Goal: Use online tool/utility

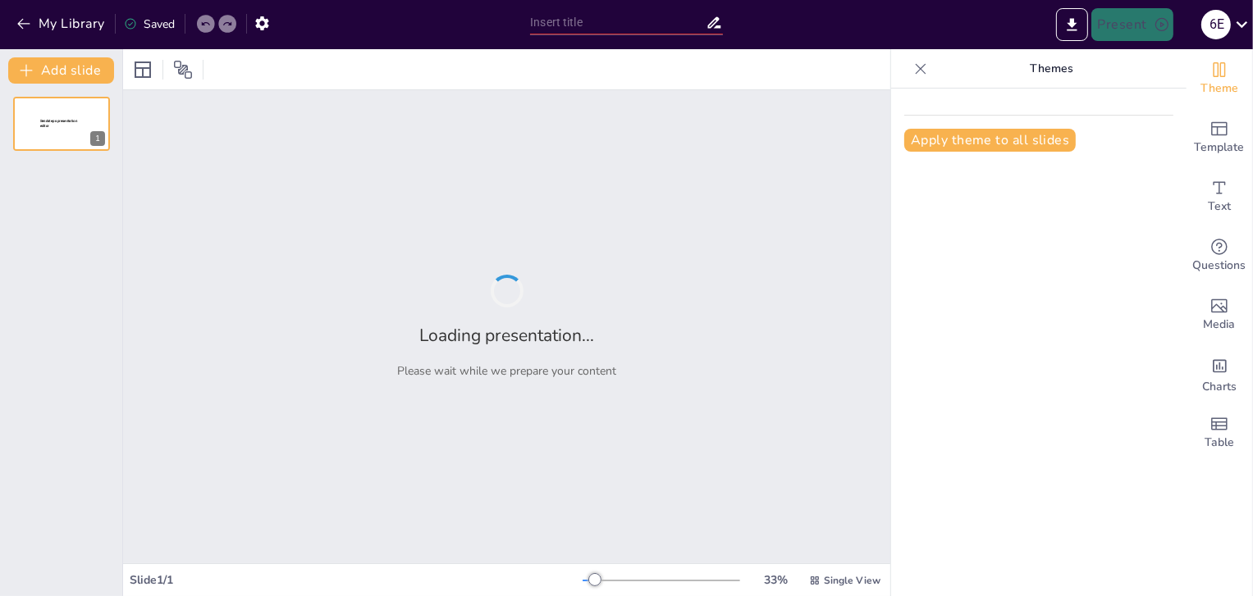
type input "Analyzing the Impact of Product Advertising on Consumer Buying Interest: A Revi…"
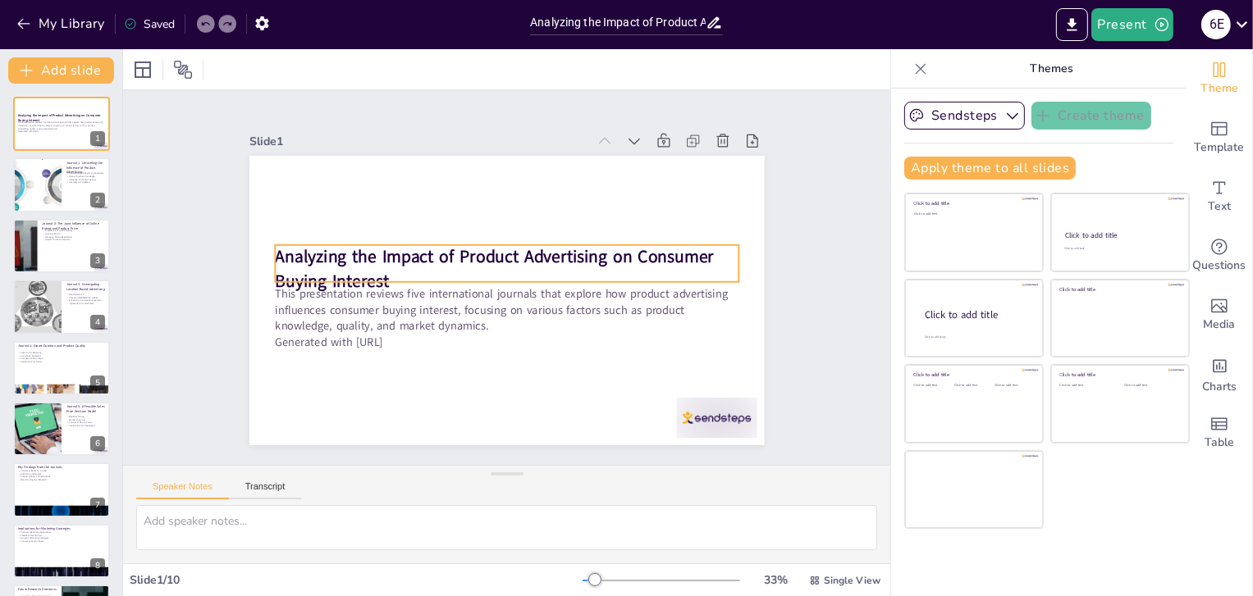
click at [364, 274] on strong "Analyzing the Impact of Product Advertising on Consumer Buying Interest" at bounding box center [495, 255] width 439 height 114
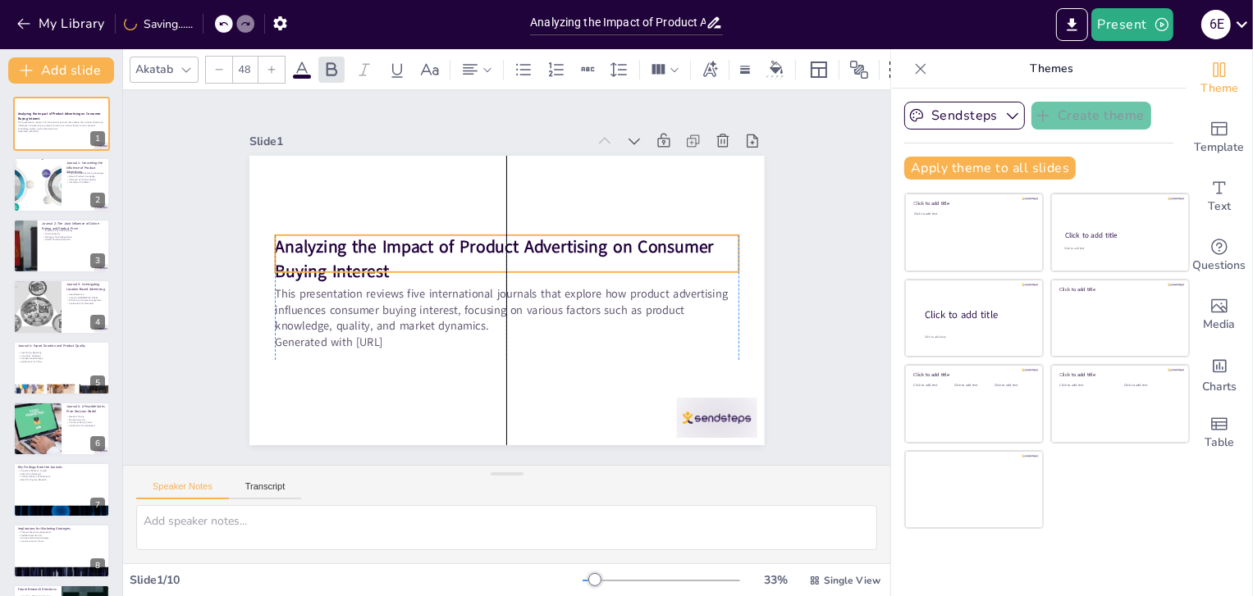
drag, startPoint x: 364, startPoint y: 253, endPoint x: 363, endPoint y: 244, distance: 10.0
click at [363, 244] on strong "Analyzing the Impact of Product Advertising on Consumer Buying Interest" at bounding box center [494, 259] width 439 height 48
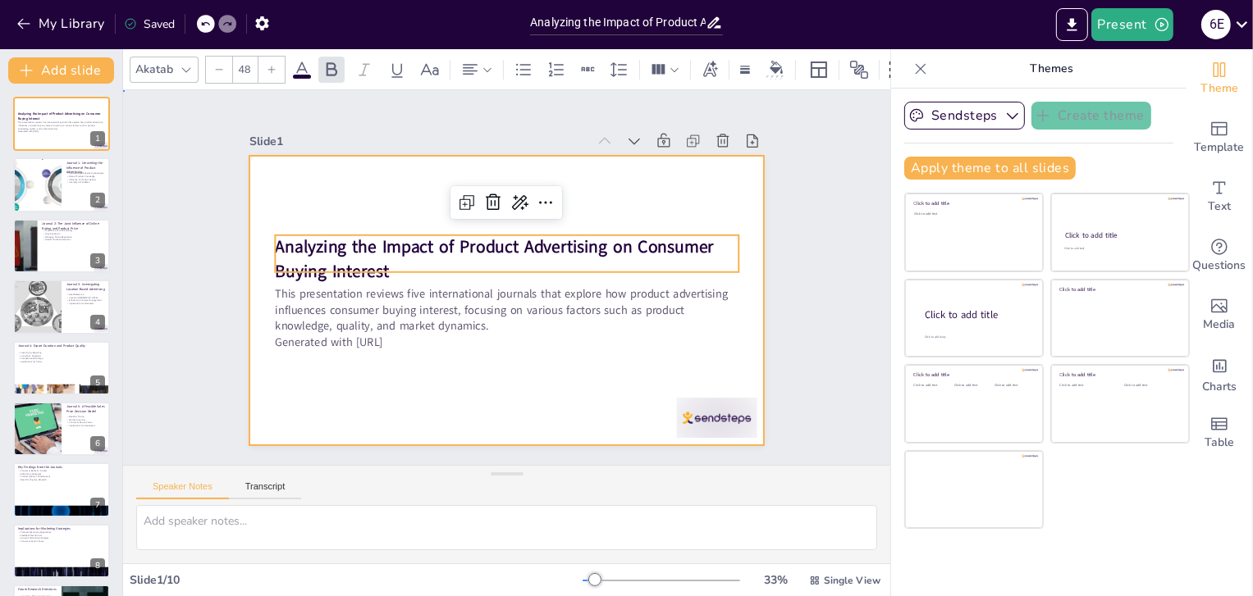
click at [574, 401] on div at bounding box center [504, 301] width 542 height 342
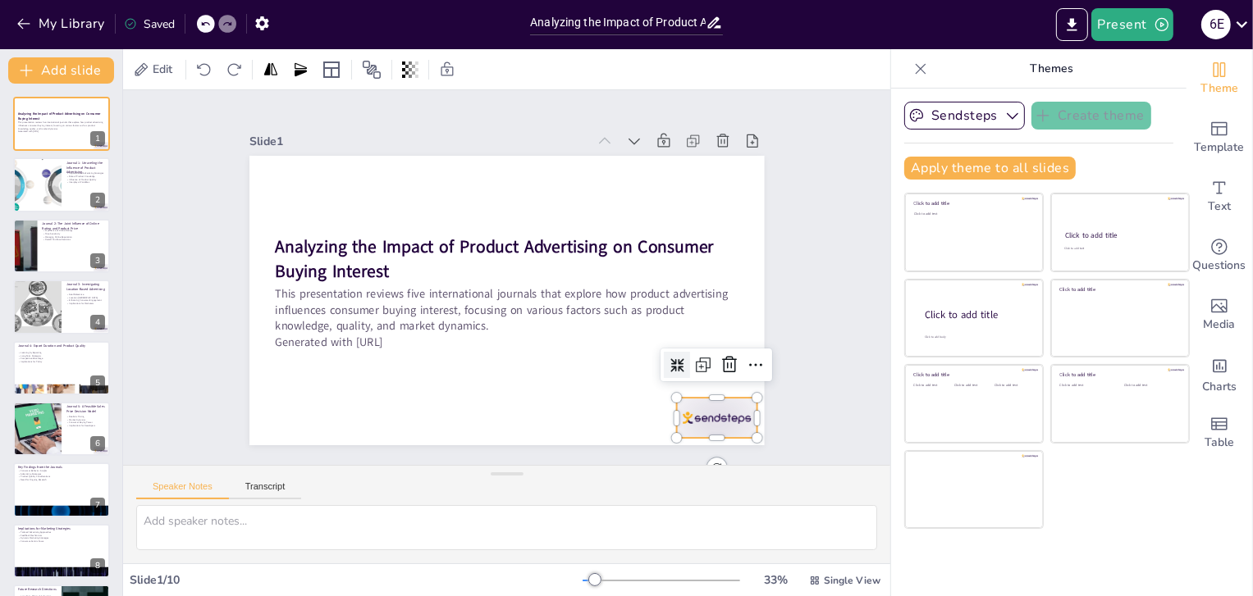
click at [676, 411] on div at bounding box center [716, 418] width 80 height 40
click at [716, 370] on div at bounding box center [729, 365] width 26 height 26
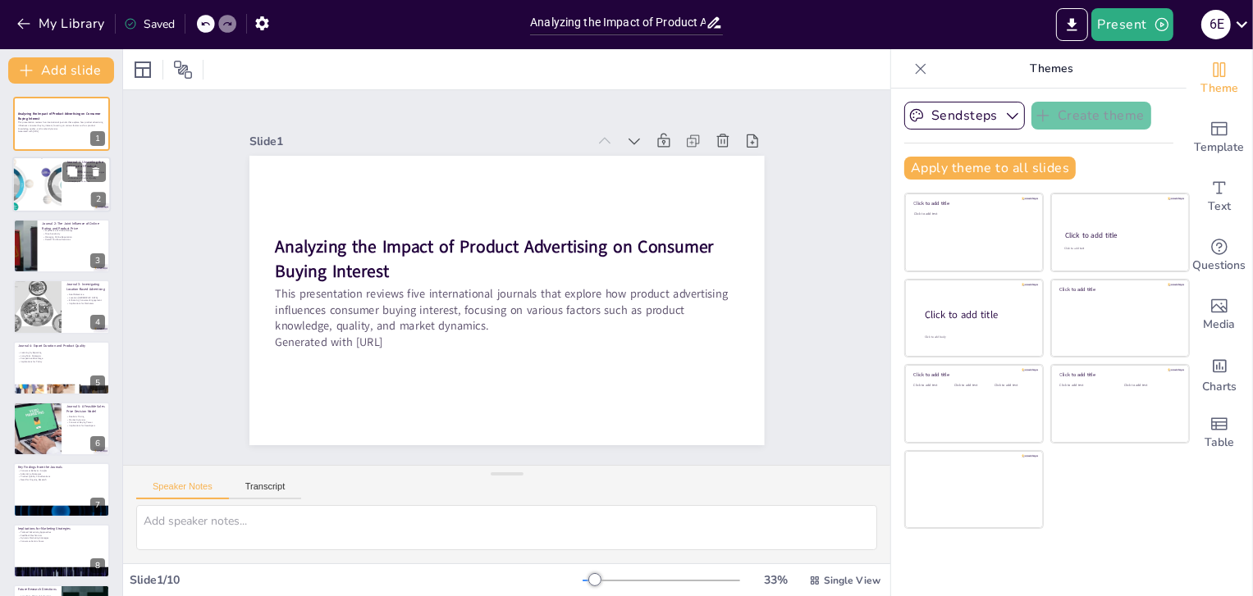
click at [56, 185] on div at bounding box center [36, 185] width 114 height 56
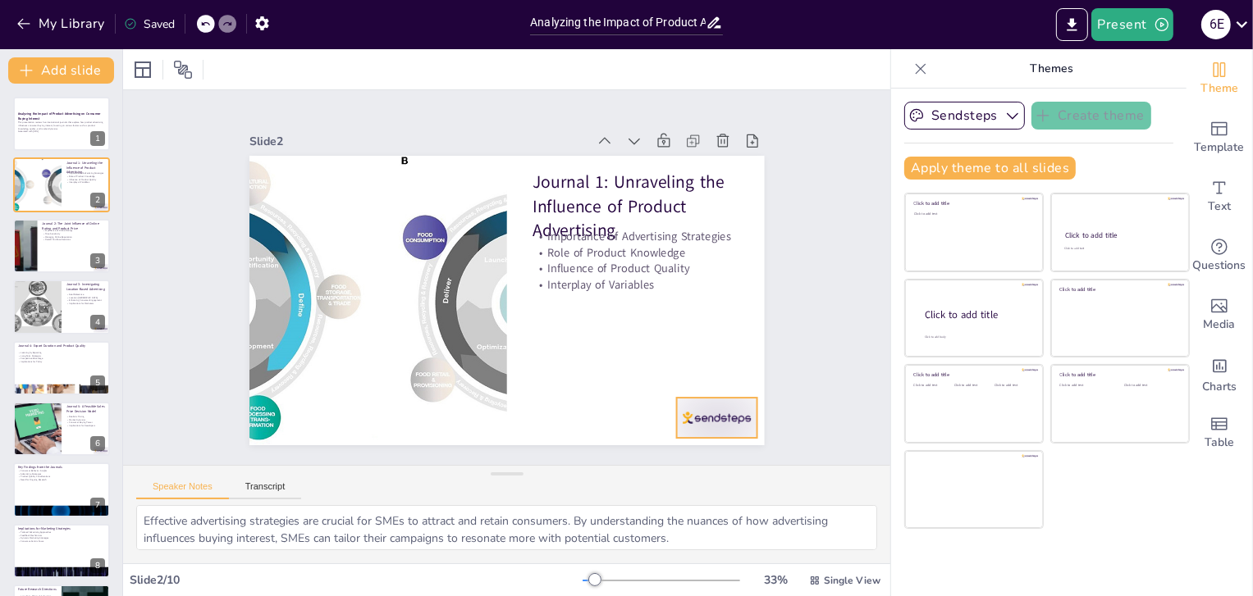
click at [679, 420] on div at bounding box center [716, 418] width 80 height 40
click at [715, 379] on icon at bounding box center [719, 387] width 16 height 17
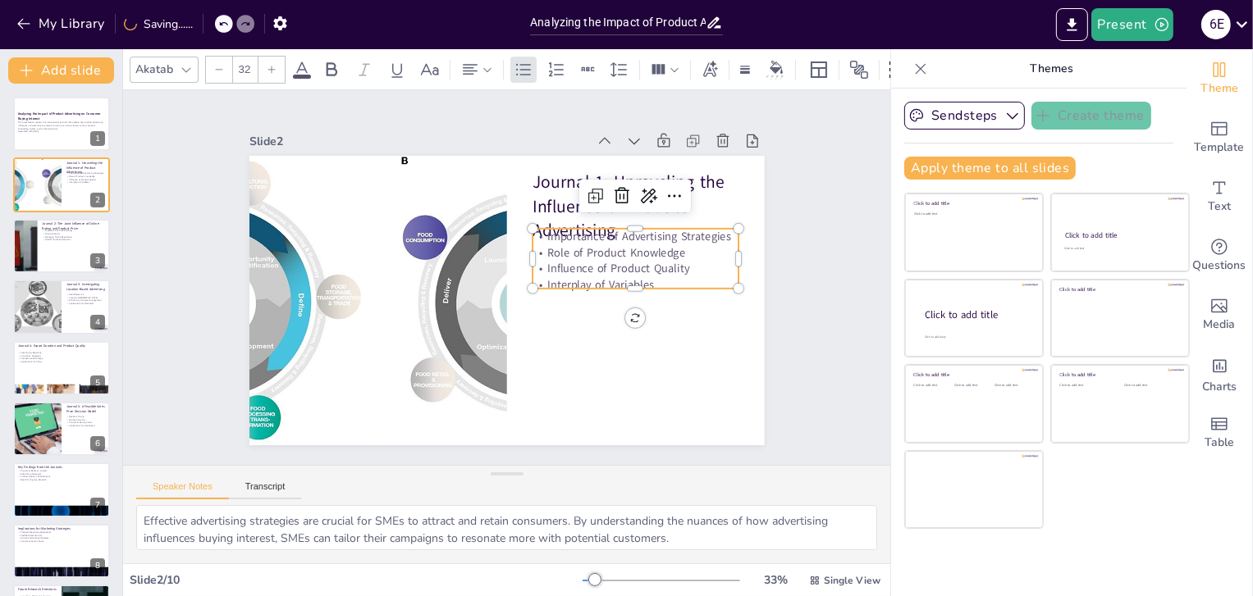
click at [640, 267] on p "Influence of Product Quality" at bounding box center [635, 282] width 207 height 38
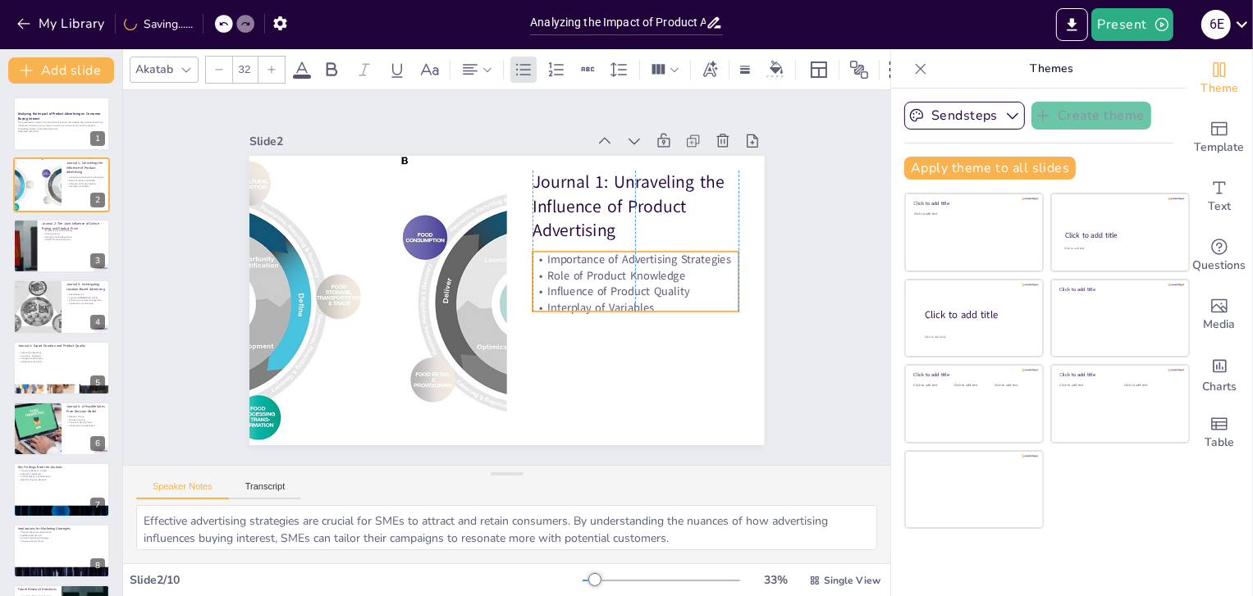
drag, startPoint x: 640, startPoint y: 267, endPoint x: 638, endPoint y: 290, distance: 23.0
click at [638, 291] on p "Influence of Product Quality" at bounding box center [624, 330] width 201 height 79
click at [92, 253] on div at bounding box center [61, 246] width 98 height 56
type textarea "Online ratings serve as a critical factor in consumer decision-making. Positive…"
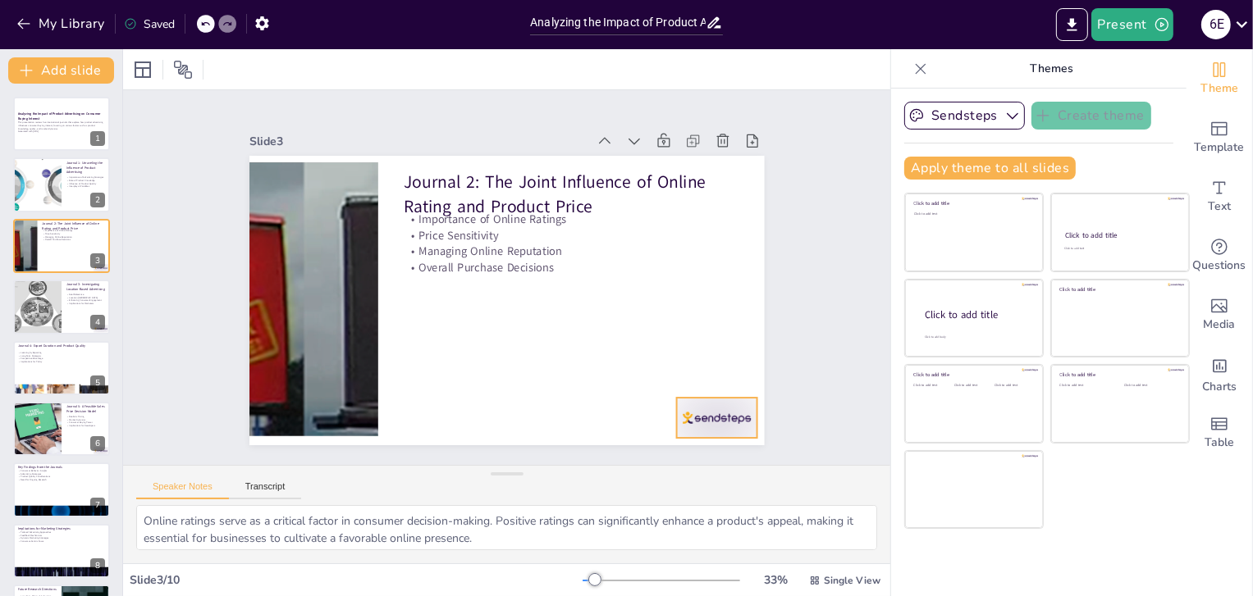
click at [585, 484] on div at bounding box center [543, 527] width 84 height 87
click at [722, 357] on icon at bounding box center [729, 365] width 15 height 16
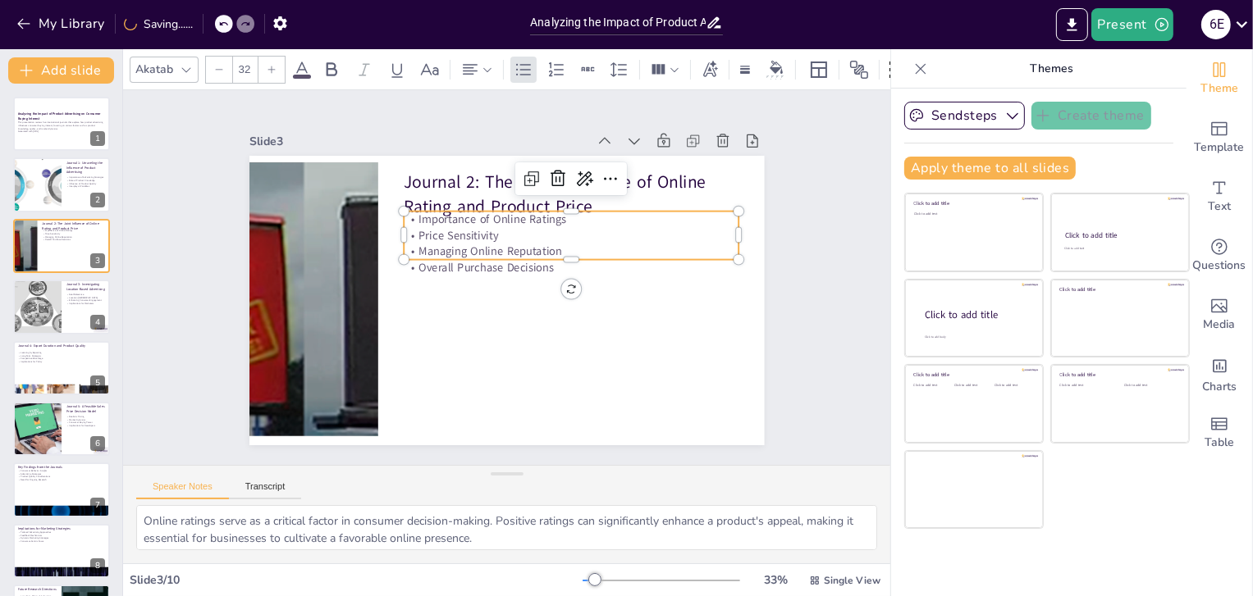
click at [518, 247] on p "Managing Online Reputation" at bounding box center [573, 258] width 335 height 51
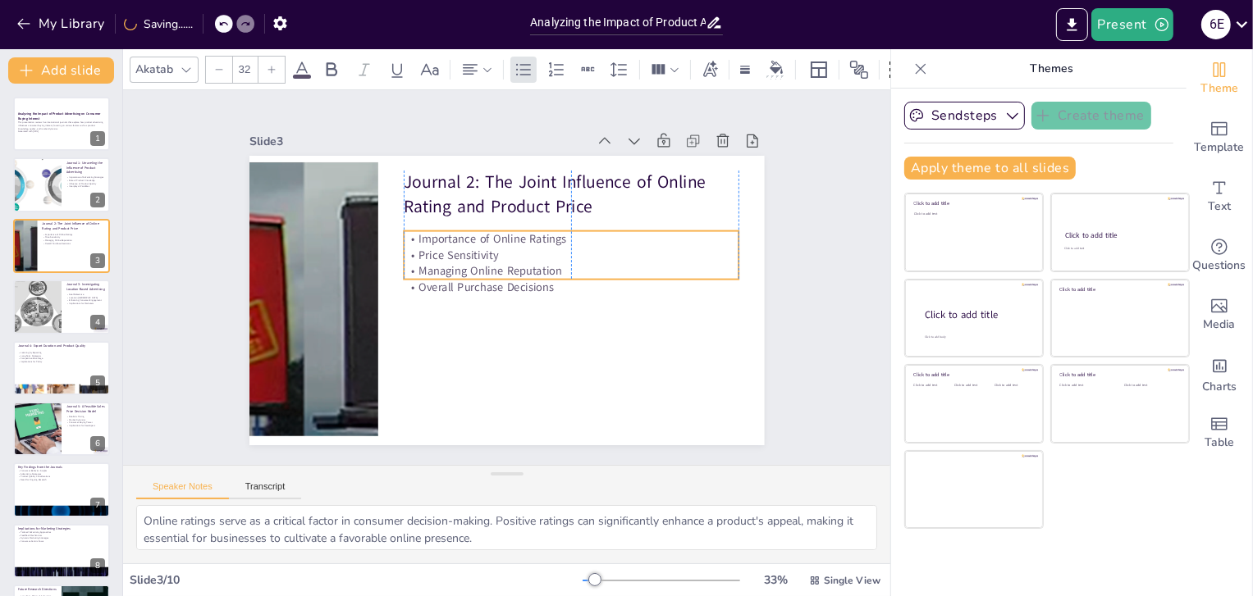
drag, startPoint x: 518, startPoint y: 247, endPoint x: 518, endPoint y: 267, distance: 19.7
click at [518, 267] on p "Managing Online Reputation" at bounding box center [571, 278] width 335 height 51
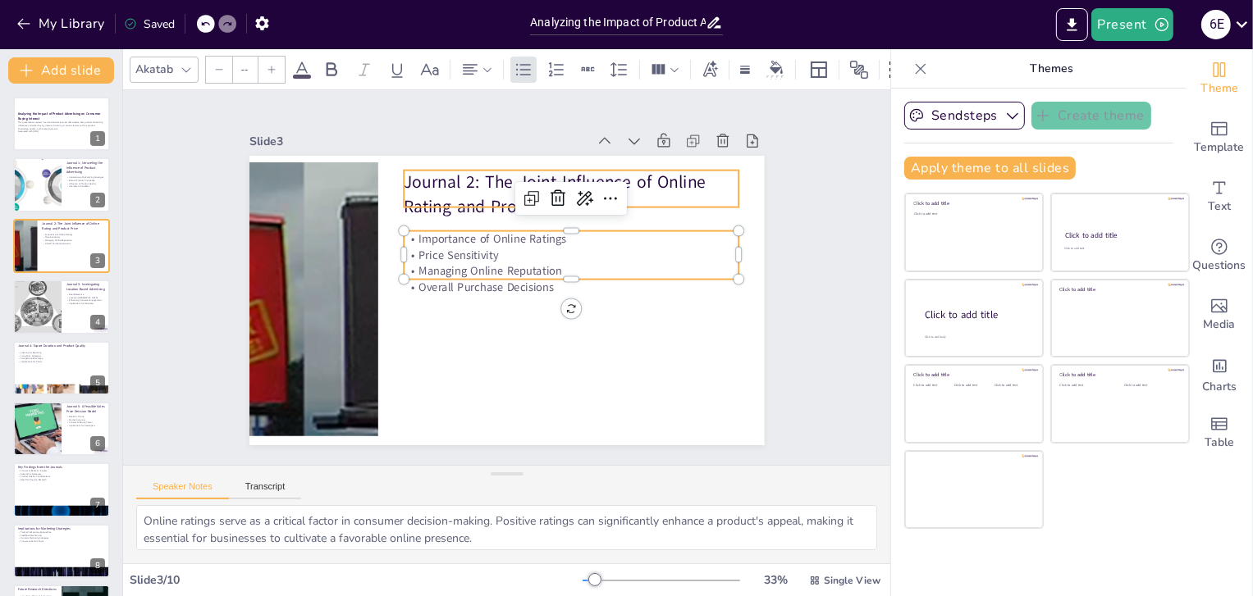
click at [490, 208] on p "Journal 2: The Joint Influence of Online Rating and Product Price" at bounding box center [586, 209] width 337 height 116
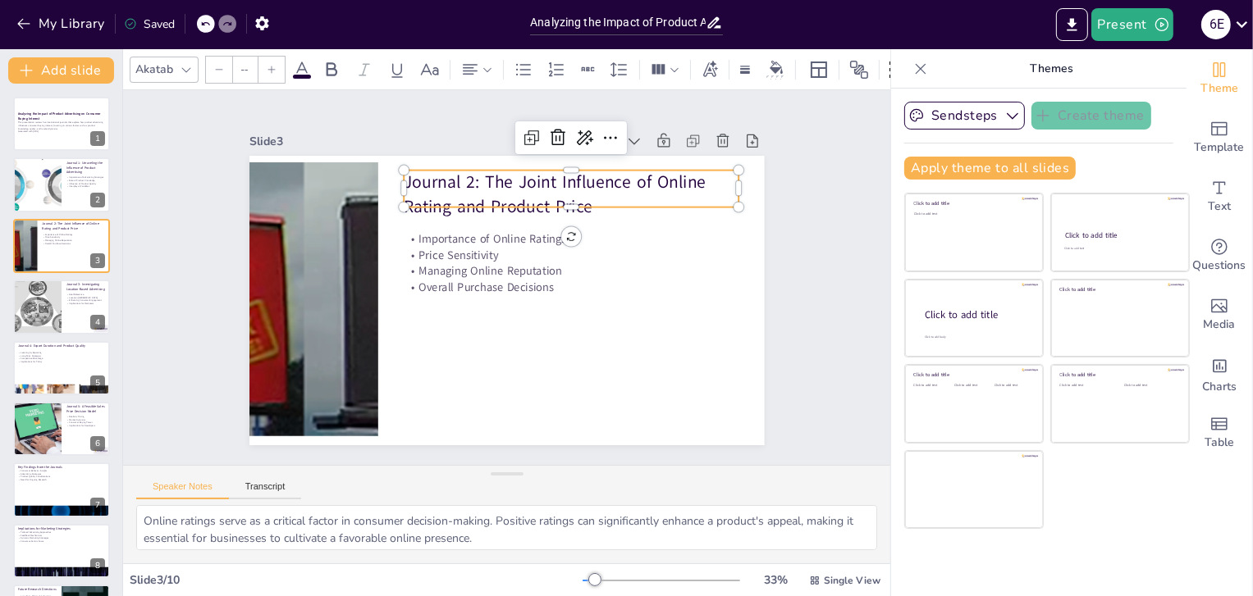
type input "48"
click at [491, 207] on div at bounding box center [571, 213] width 335 height 13
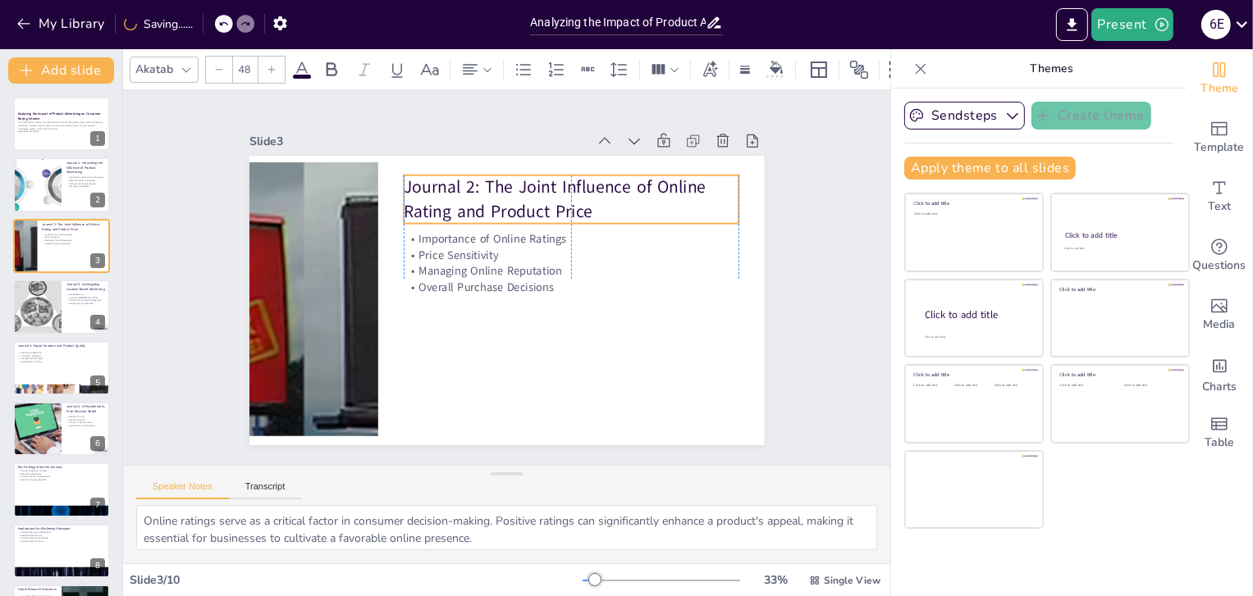
click at [505, 210] on p "Journal 2: The Joint Influence of Online Rating and Product Price" at bounding box center [597, 232] width 325 height 180
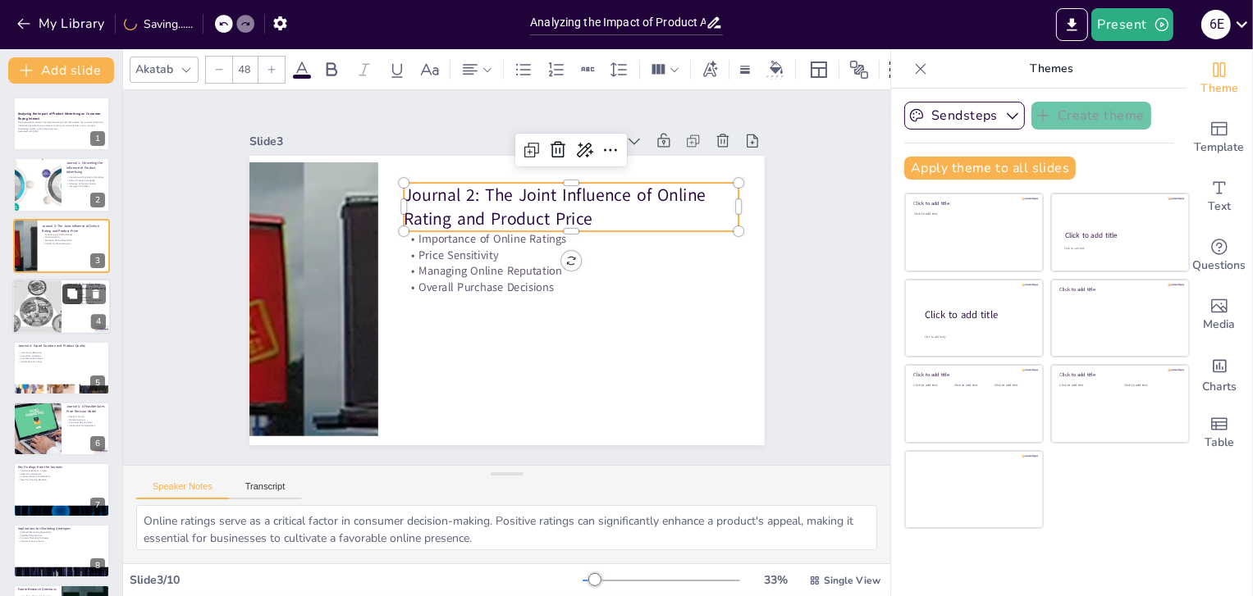
click at [75, 297] on icon at bounding box center [72, 294] width 10 height 10
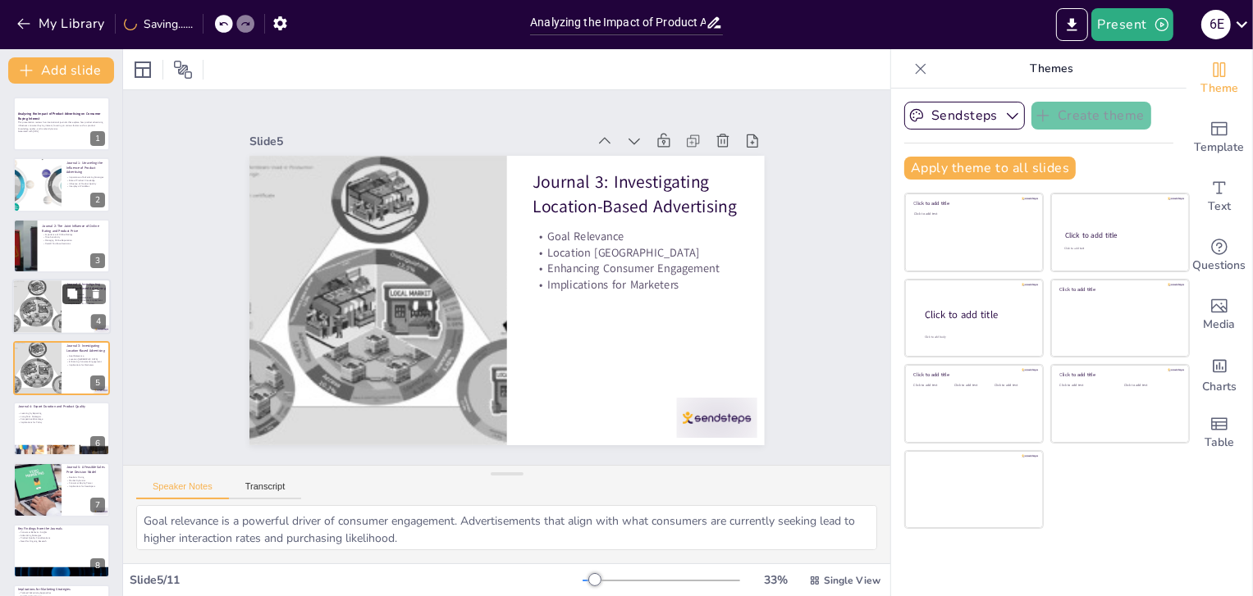
scroll to position [28, 0]
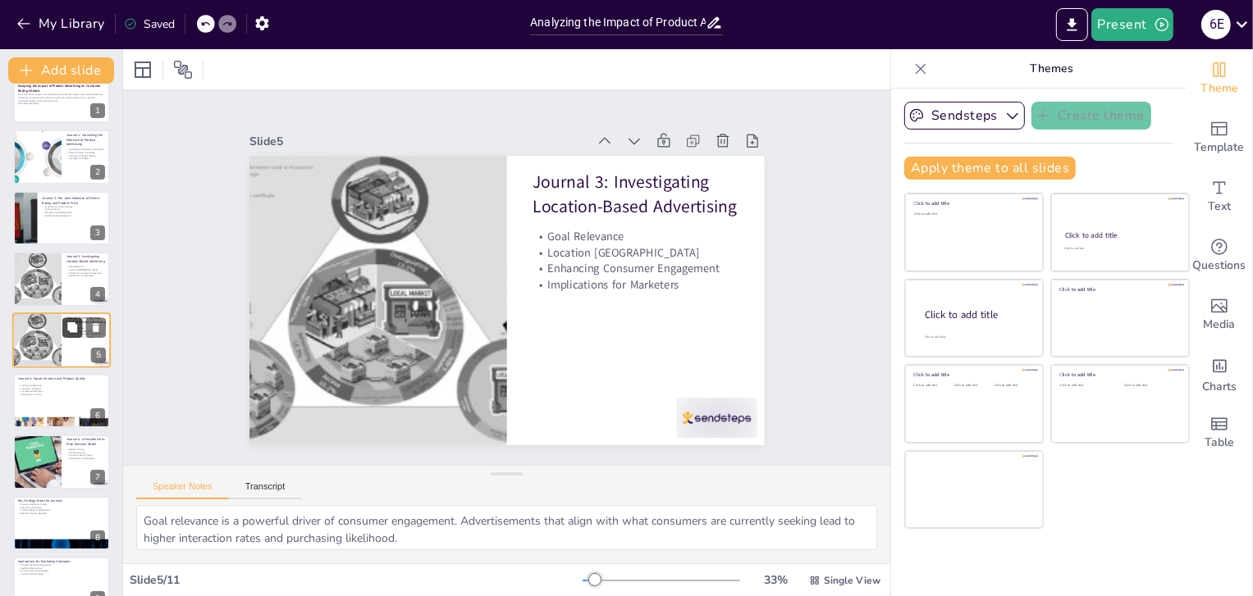
click at [75, 335] on button at bounding box center [72, 327] width 20 height 20
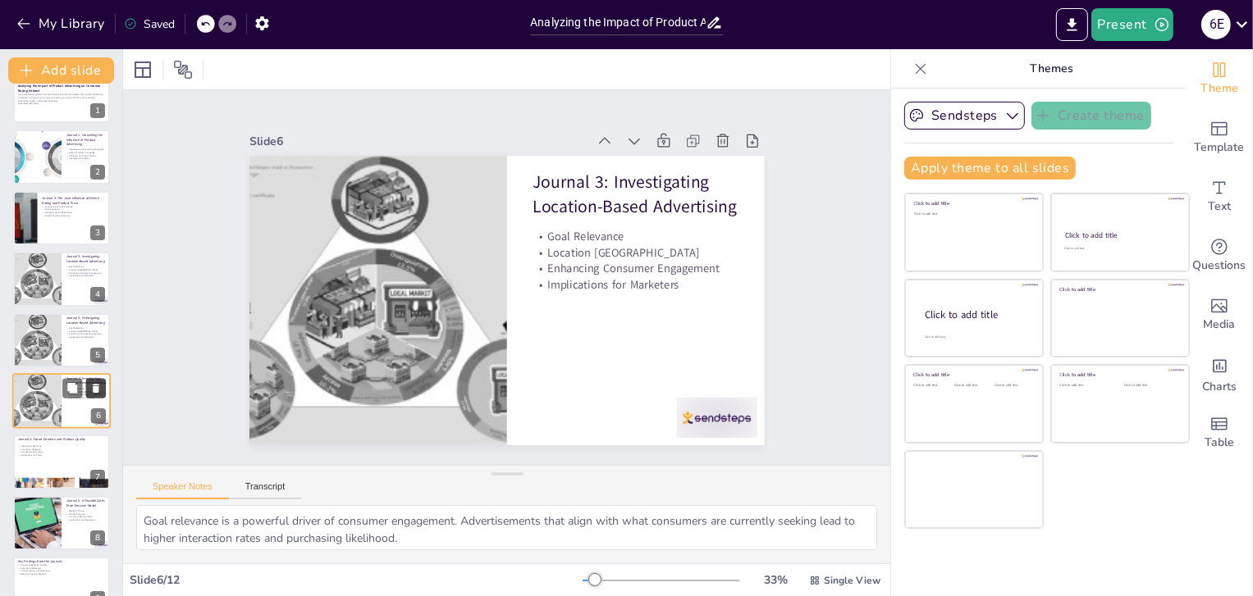
scroll to position [89, 0]
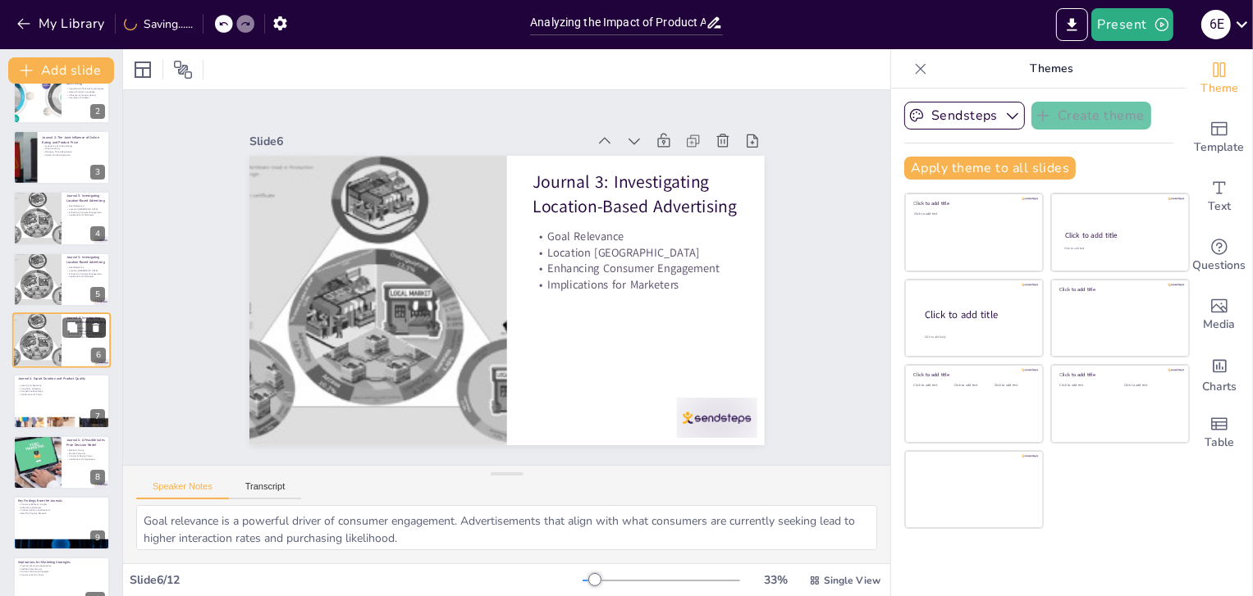
click at [101, 318] on button at bounding box center [96, 327] width 20 height 20
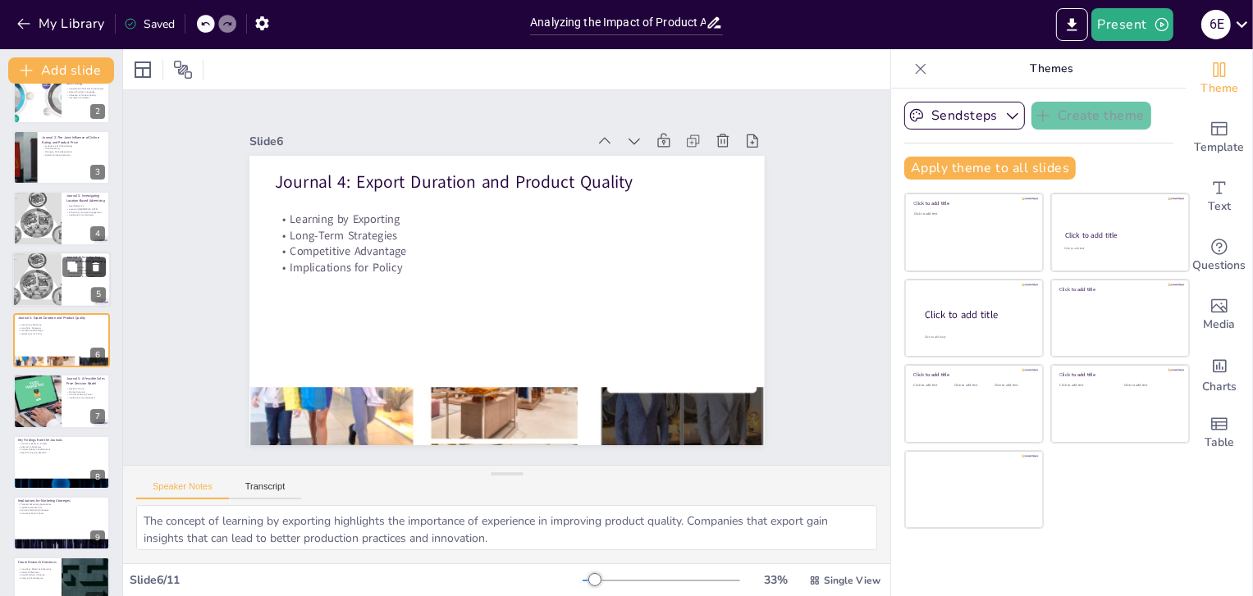
click at [99, 262] on icon at bounding box center [95, 266] width 11 height 11
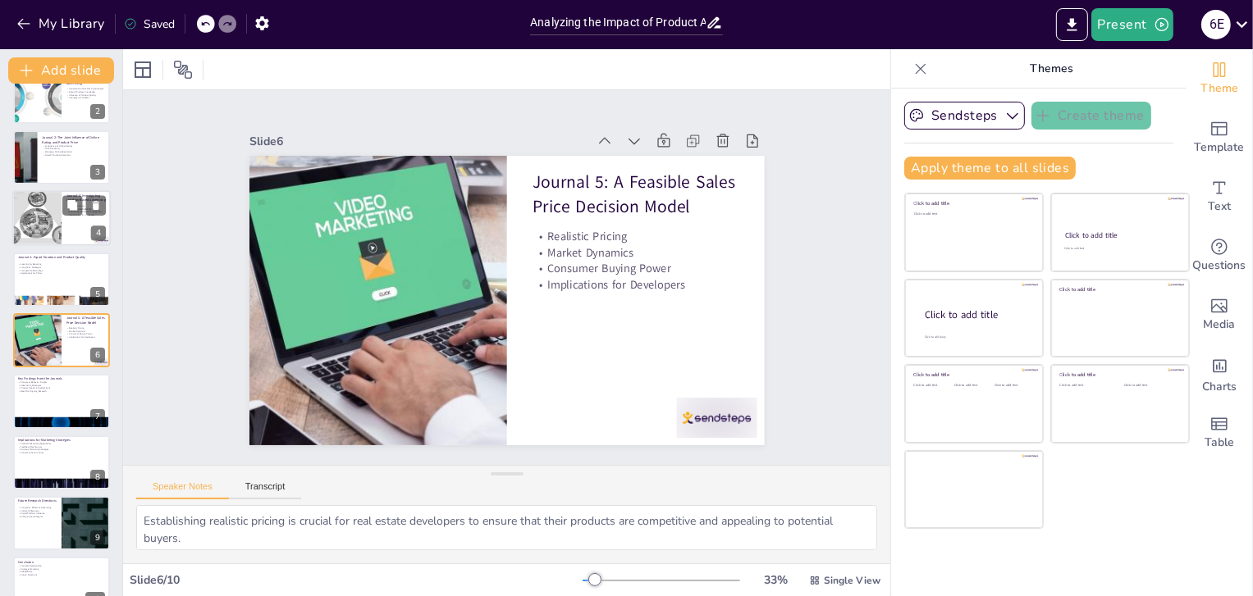
click at [51, 221] on div at bounding box center [36, 218] width 75 height 56
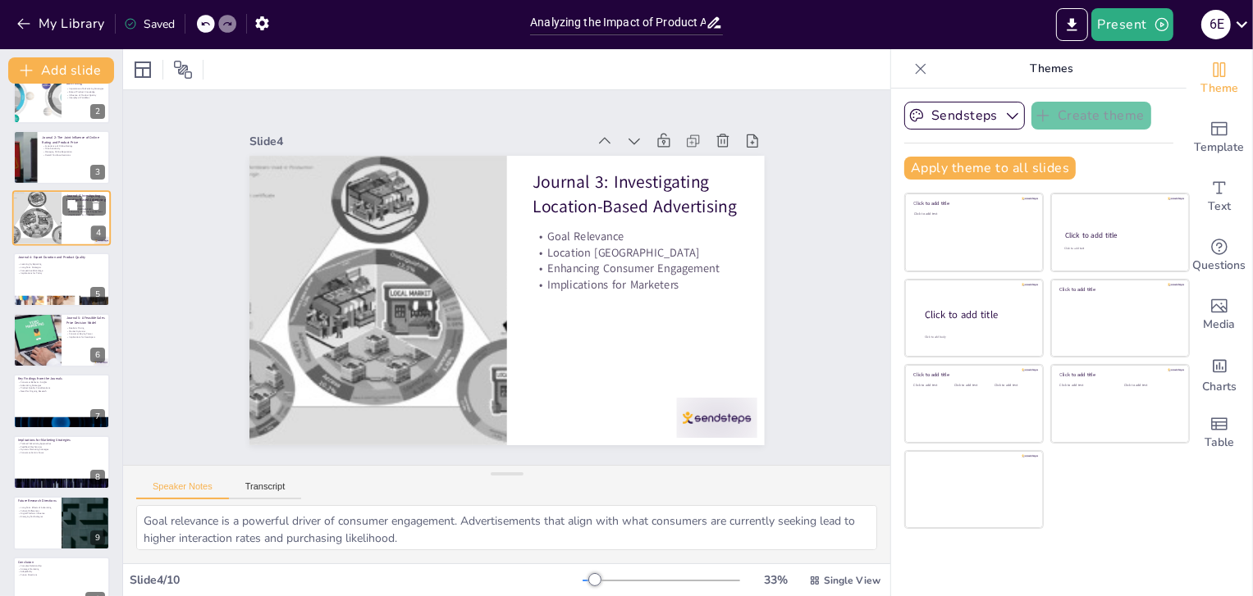
scroll to position [0, 0]
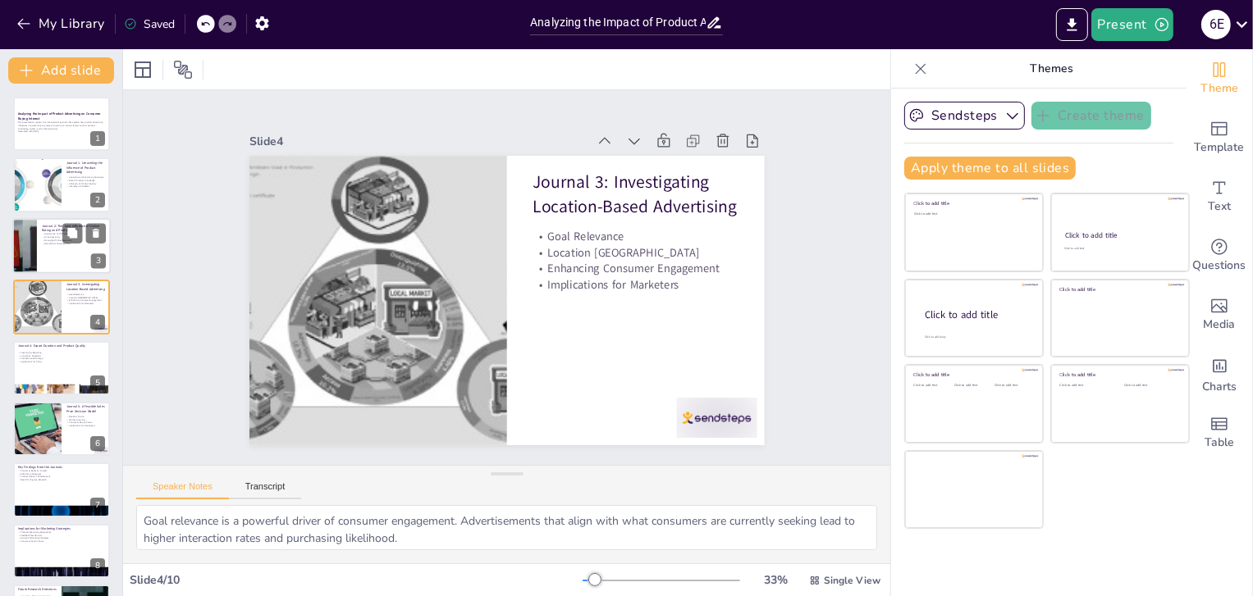
click at [36, 257] on div at bounding box center [24, 246] width 180 height 56
type textarea "Online ratings serve as a critical factor in consumer decision-making. Positive…"
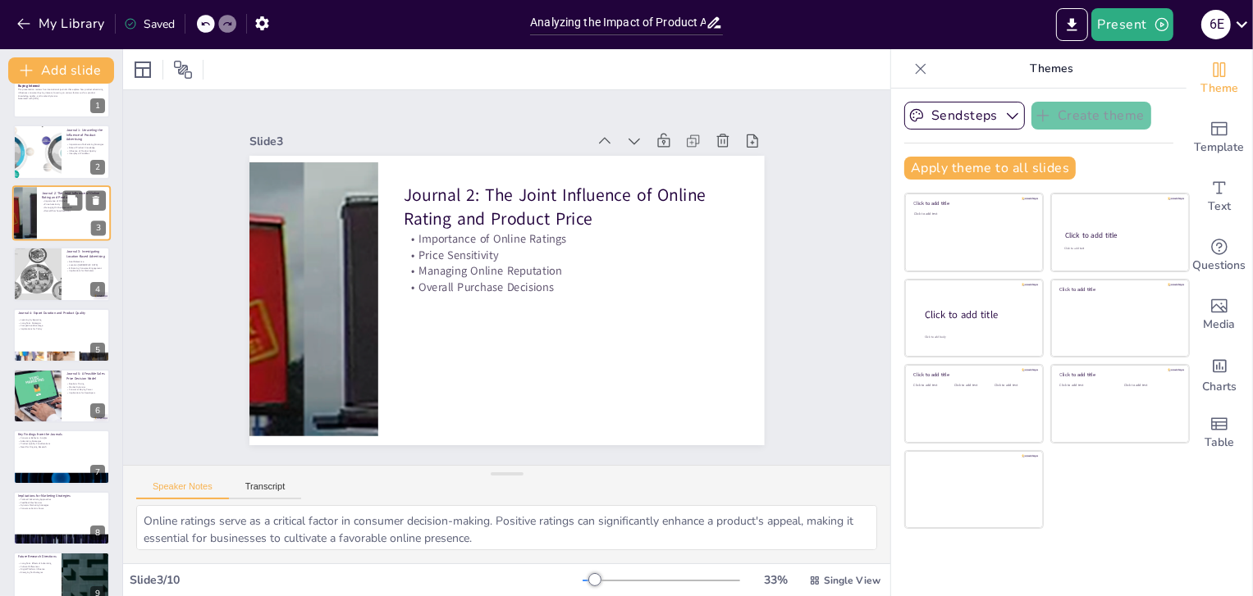
scroll to position [66, 0]
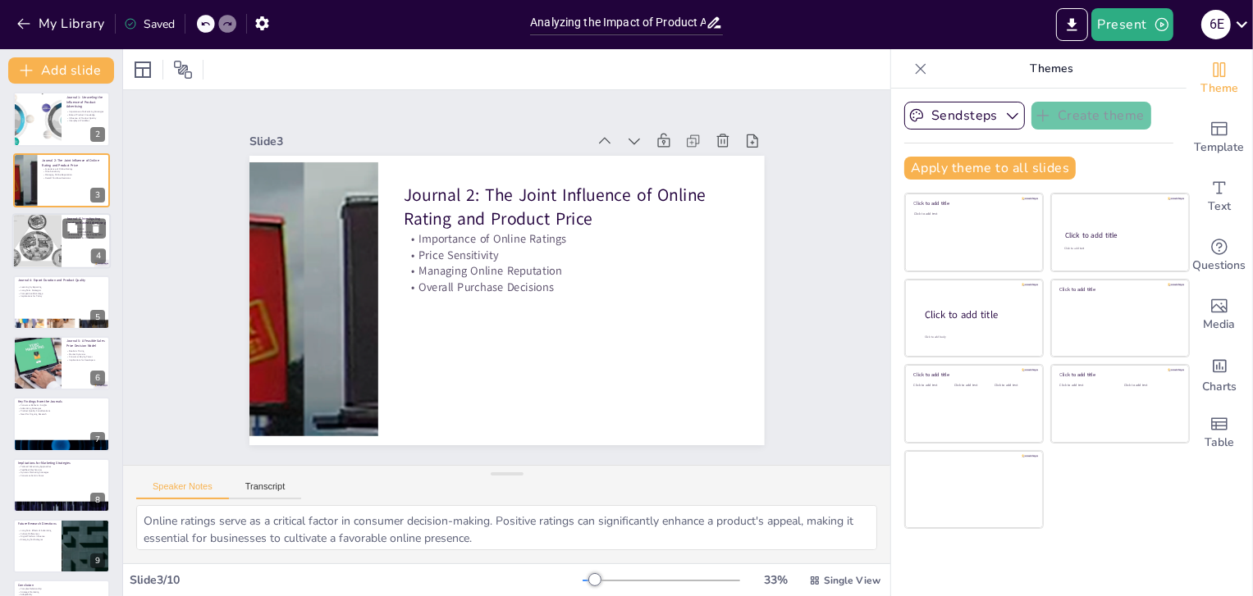
click at [35, 252] on div at bounding box center [36, 241] width 75 height 56
type textarea "Goal relevance is a powerful driver of consumer engagement. Advertisements that…"
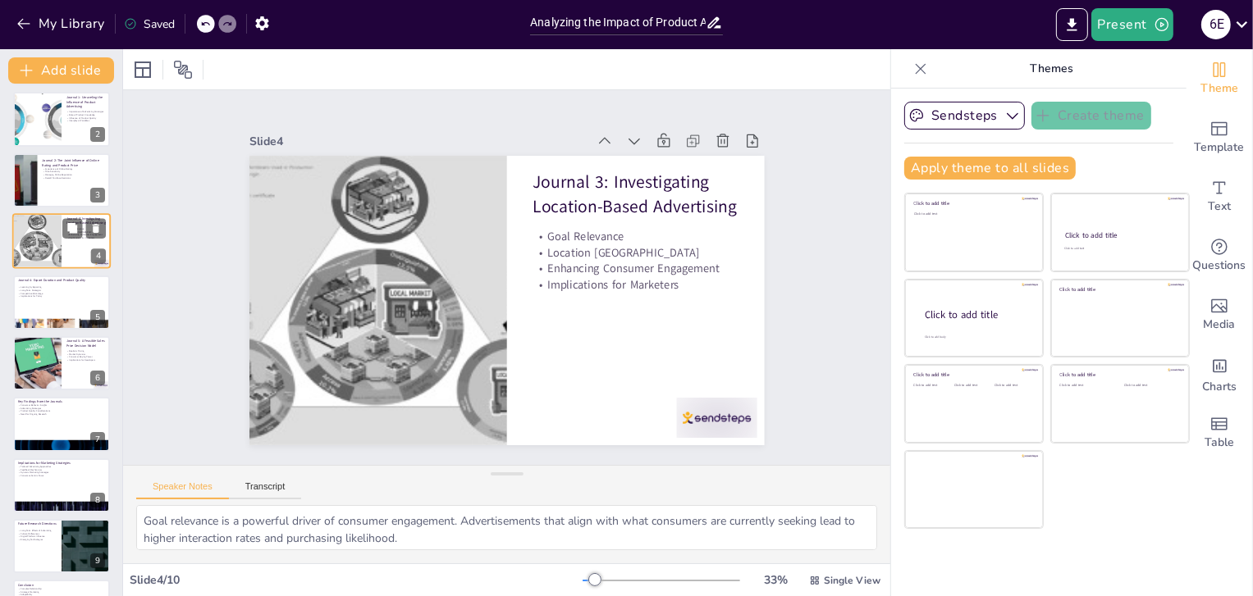
scroll to position [0, 0]
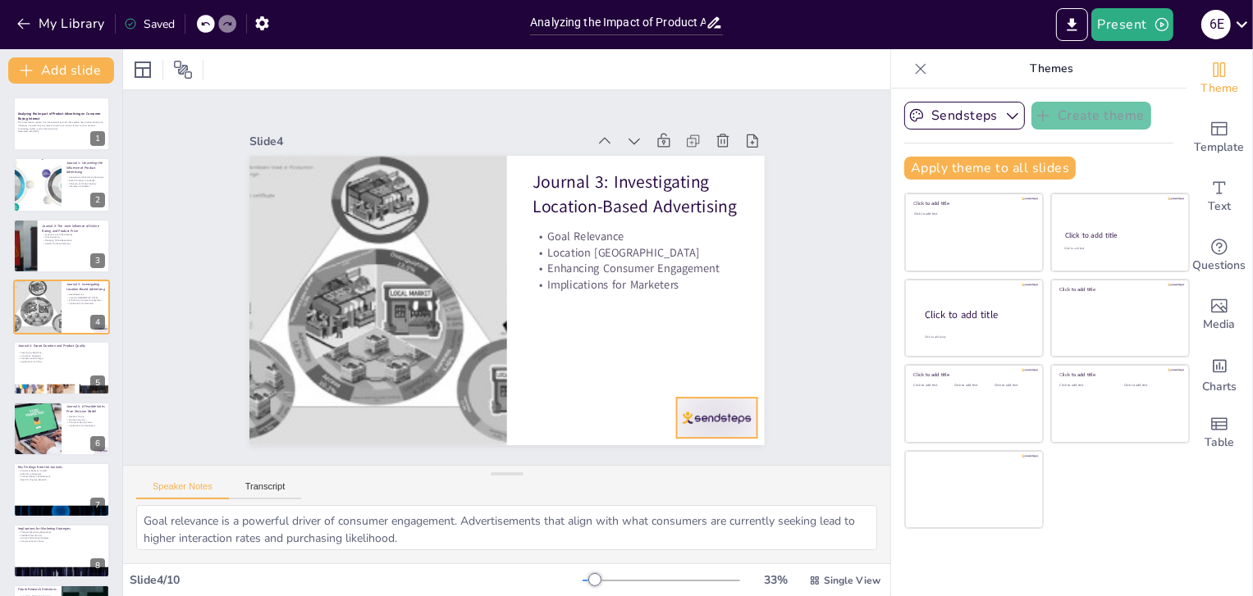
click at [692, 415] on div at bounding box center [701, 439] width 84 height 48
click at [719, 355] on icon at bounding box center [729, 365] width 20 height 20
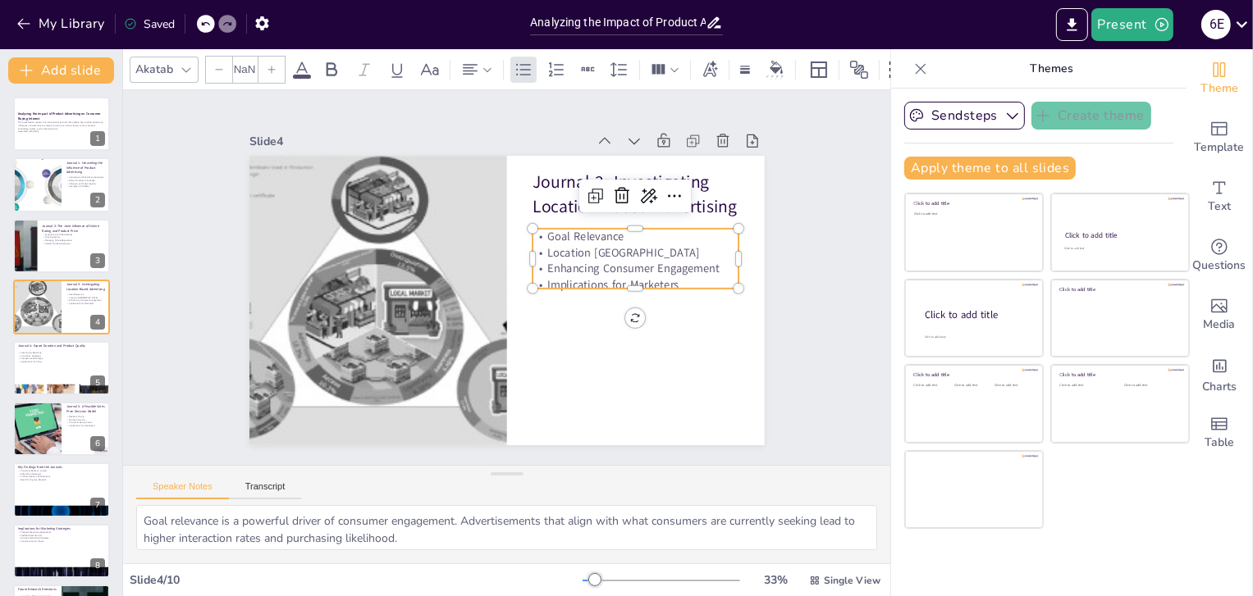
click at [617, 248] on p "Location [GEOGRAPHIC_DATA]" at bounding box center [637, 267] width 207 height 38
type input "32"
click at [43, 355] on p "Long-Term Strategies" at bounding box center [61, 355] width 89 height 3
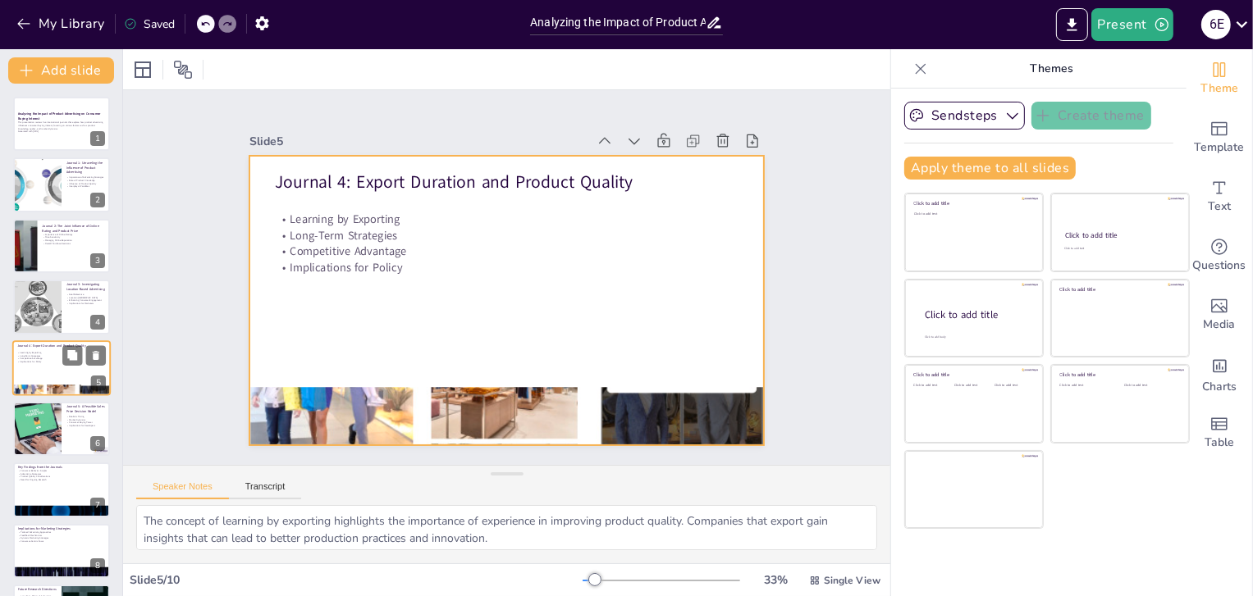
scroll to position [28, 0]
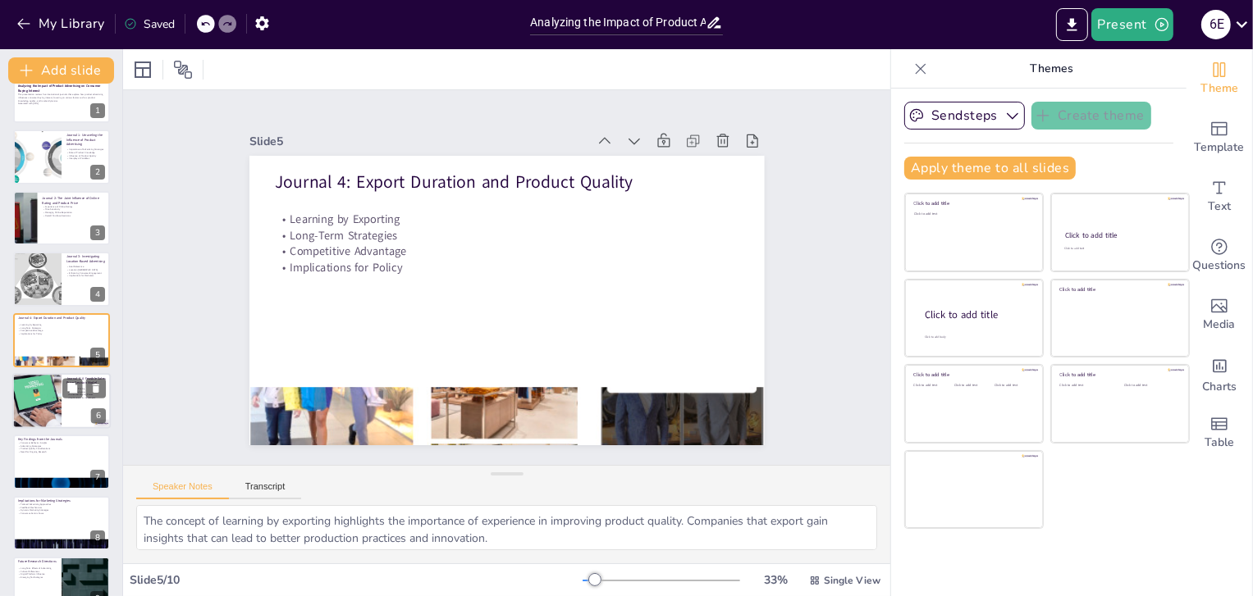
click at [52, 389] on div at bounding box center [37, 401] width 74 height 56
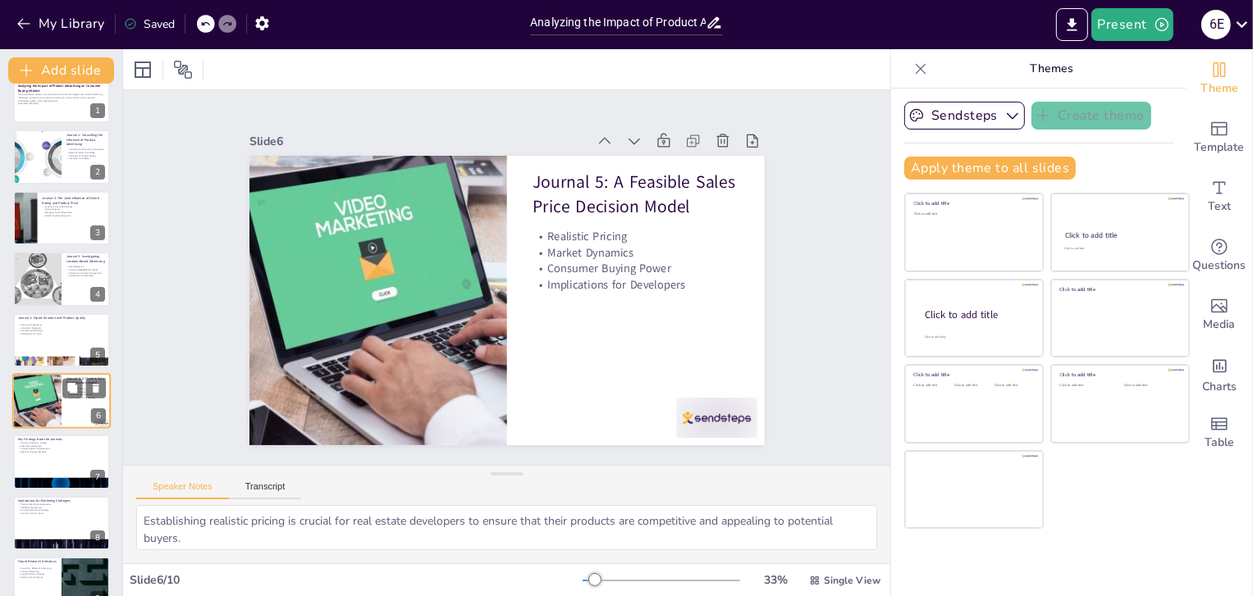
scroll to position [89, 0]
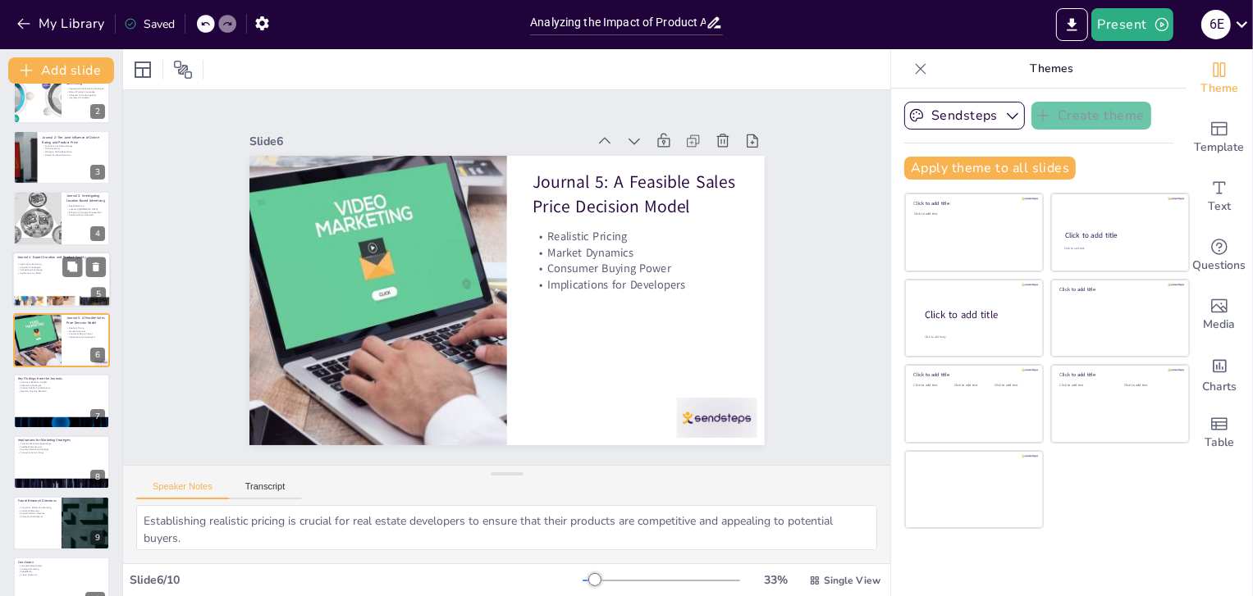
click at [75, 284] on div at bounding box center [61, 280] width 98 height 56
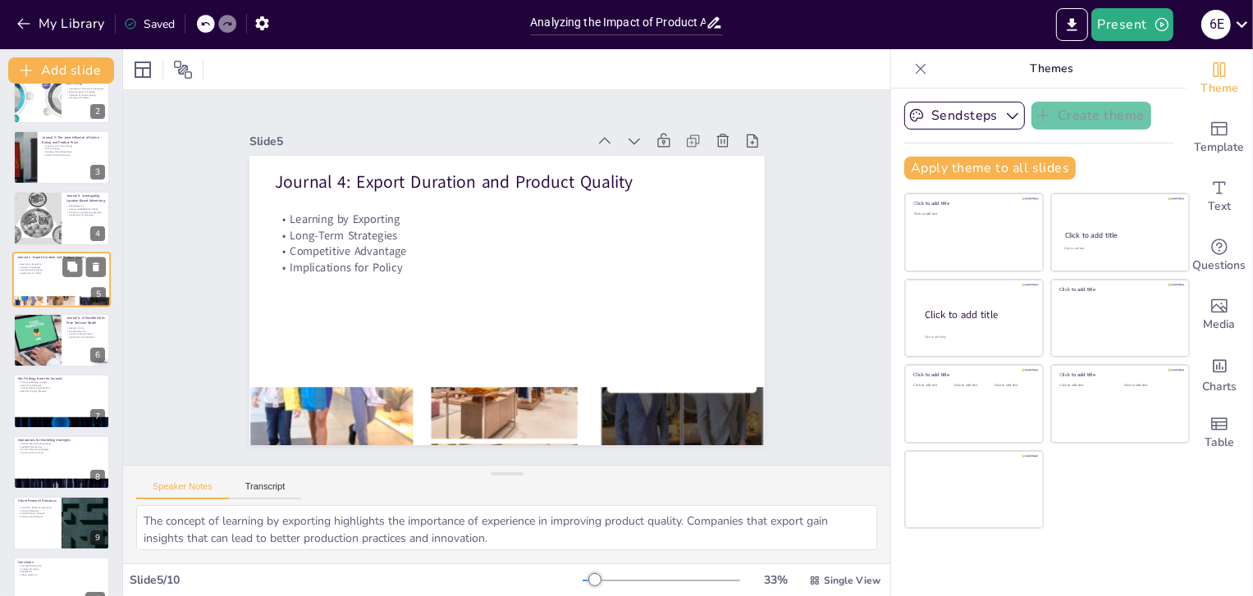
scroll to position [28, 0]
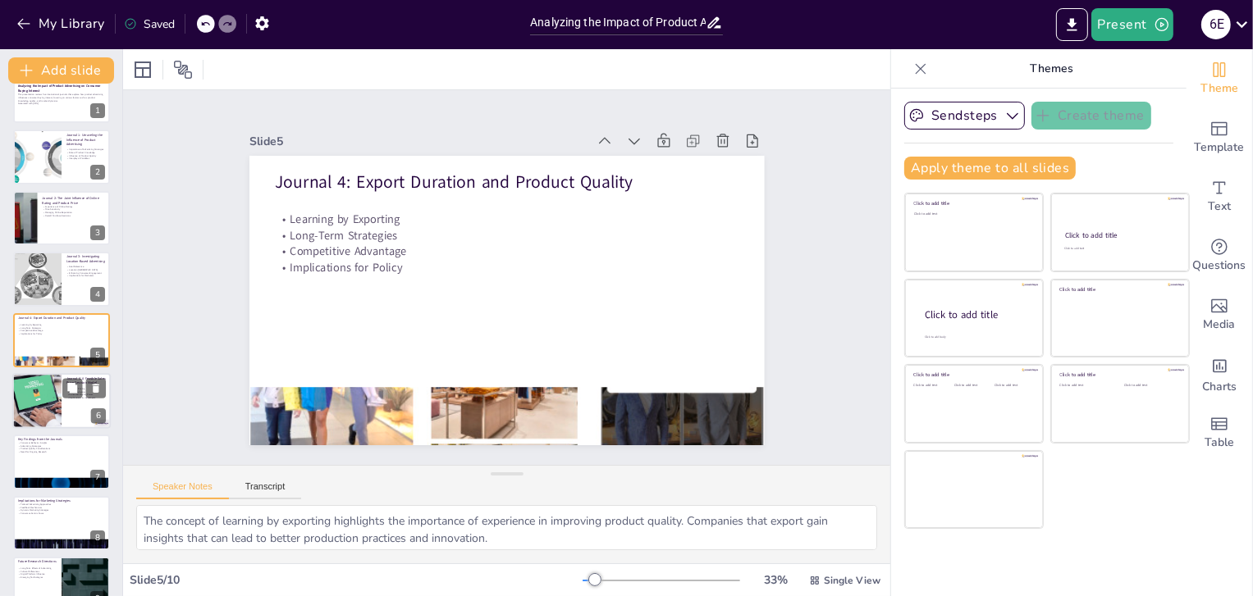
click at [40, 400] on div at bounding box center [37, 401] width 74 height 56
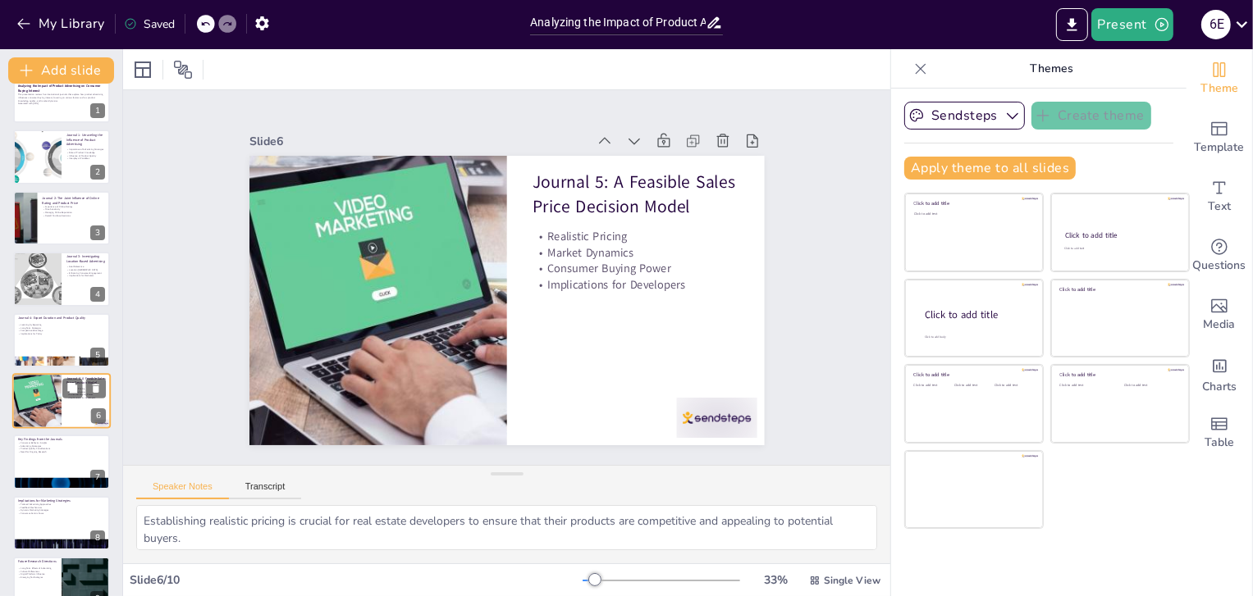
scroll to position [89, 0]
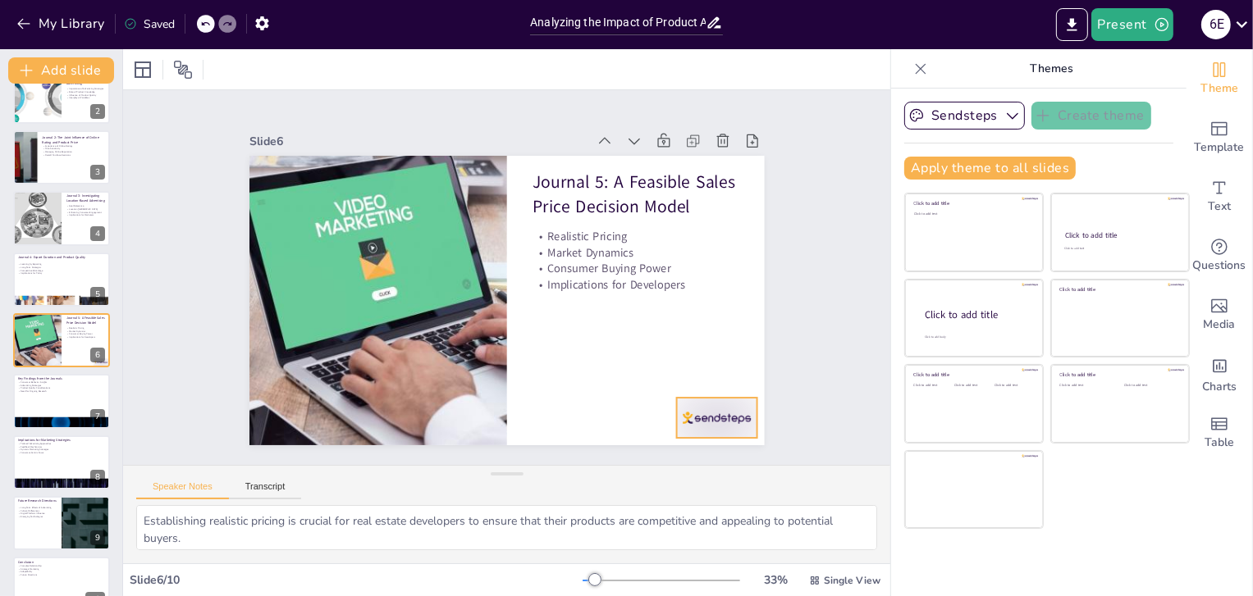
click at [724, 402] on div at bounding box center [716, 418] width 80 height 40
click at [701, 419] on icon at bounding box center [691, 429] width 19 height 20
click at [33, 390] on p "Need for Ongoing Research" at bounding box center [61, 391] width 89 height 3
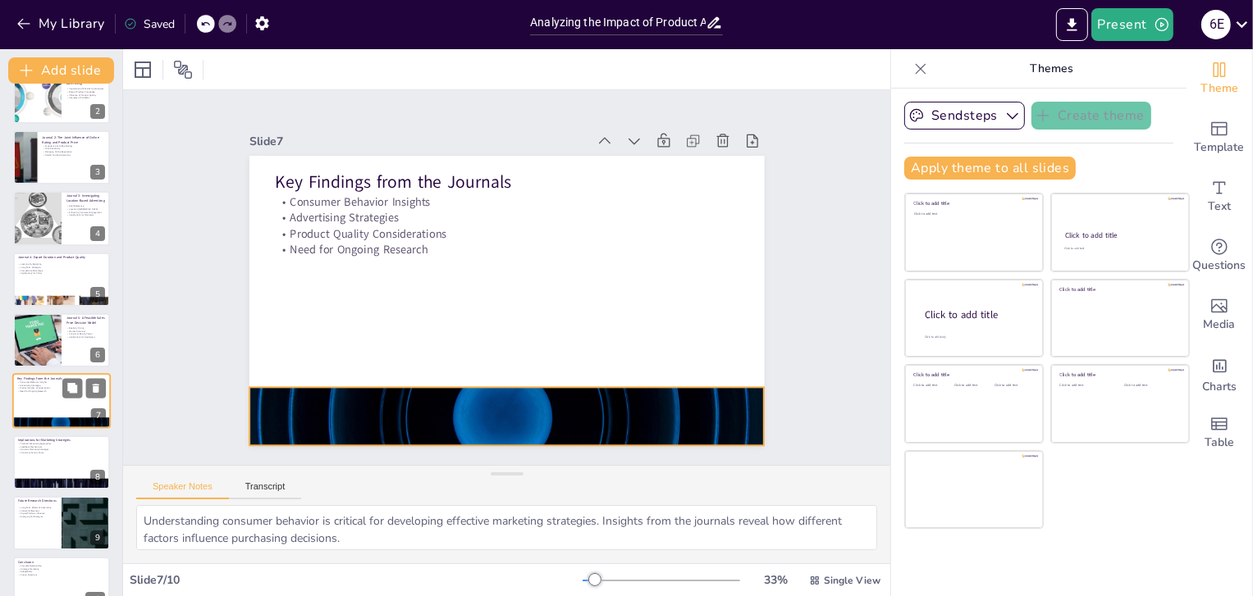
scroll to position [117, 0]
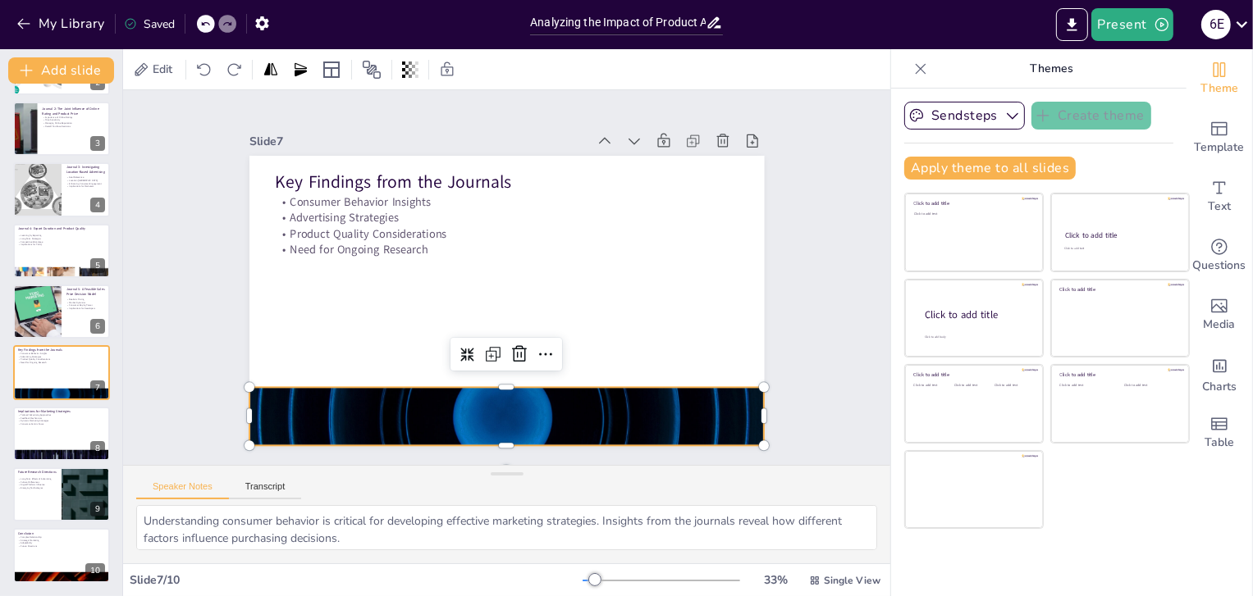
click at [699, 397] on div at bounding box center [492, 415] width 542 height 342
click at [31, 427] on div at bounding box center [61, 434] width 98 height 56
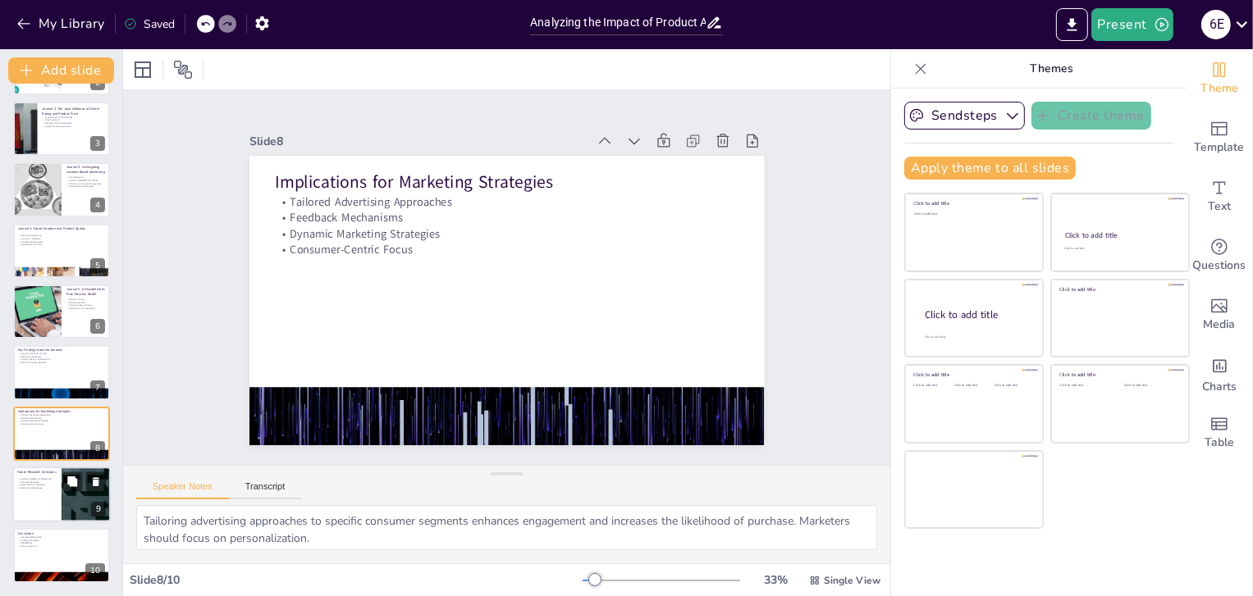
click at [39, 482] on p "Cultural Differences" at bounding box center [36, 482] width 39 height 3
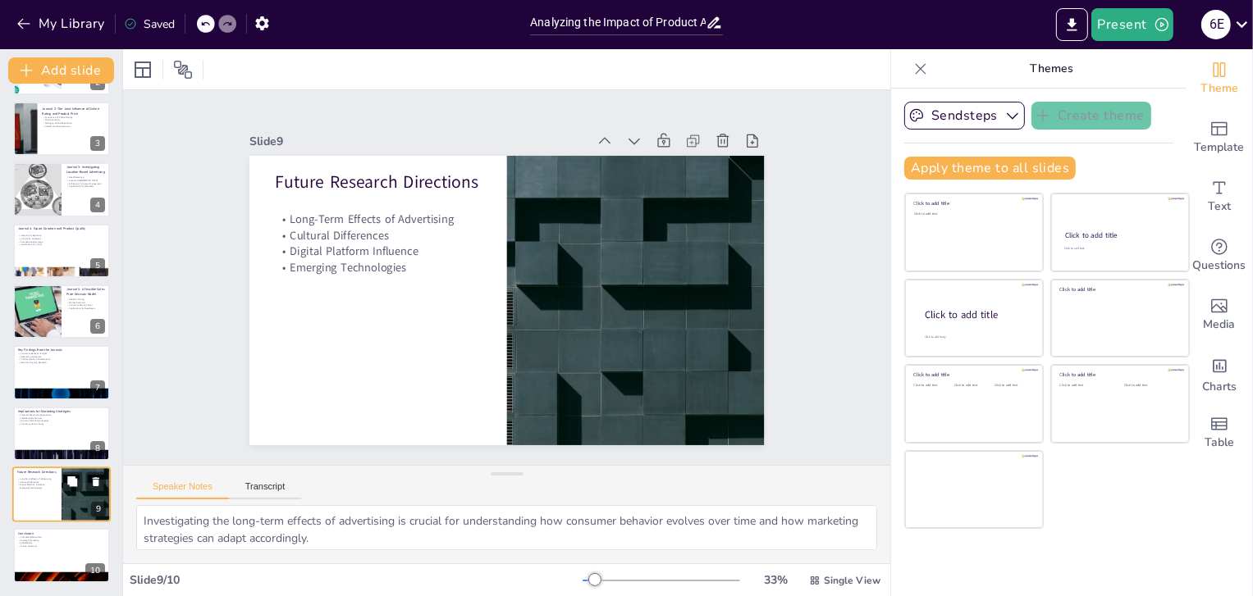
scroll to position [116, 0]
click at [41, 533] on p "Conclusion" at bounding box center [61, 534] width 89 height 5
type textarea "The relationship between advertising and consumer buying interest is multifacet…"
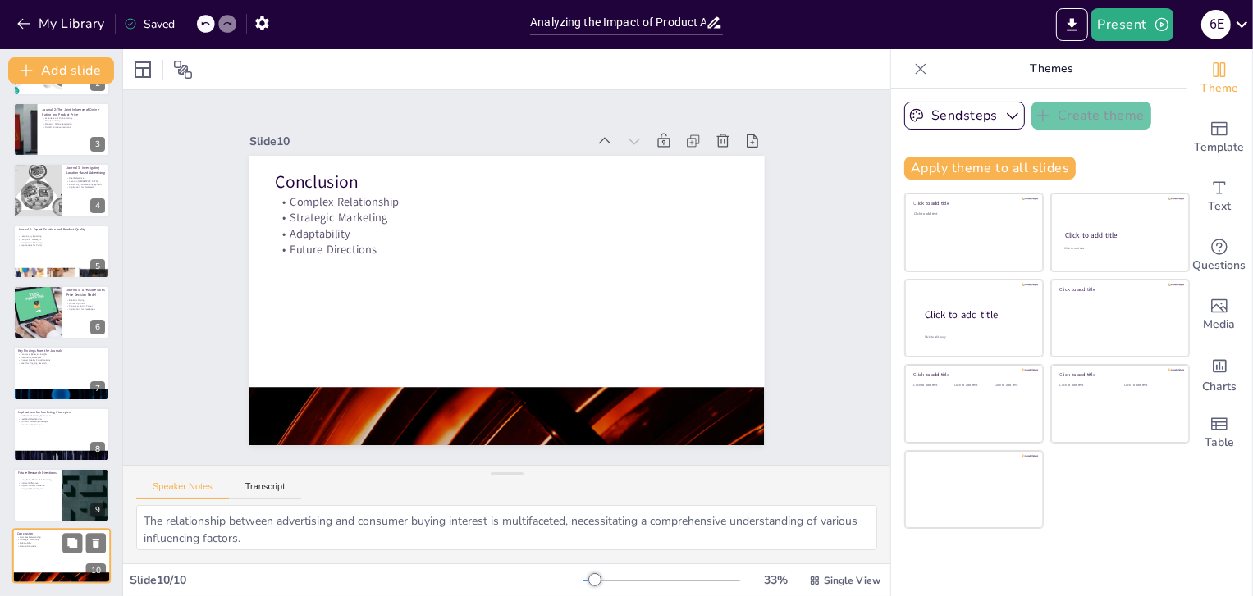
scroll to position [0, 0]
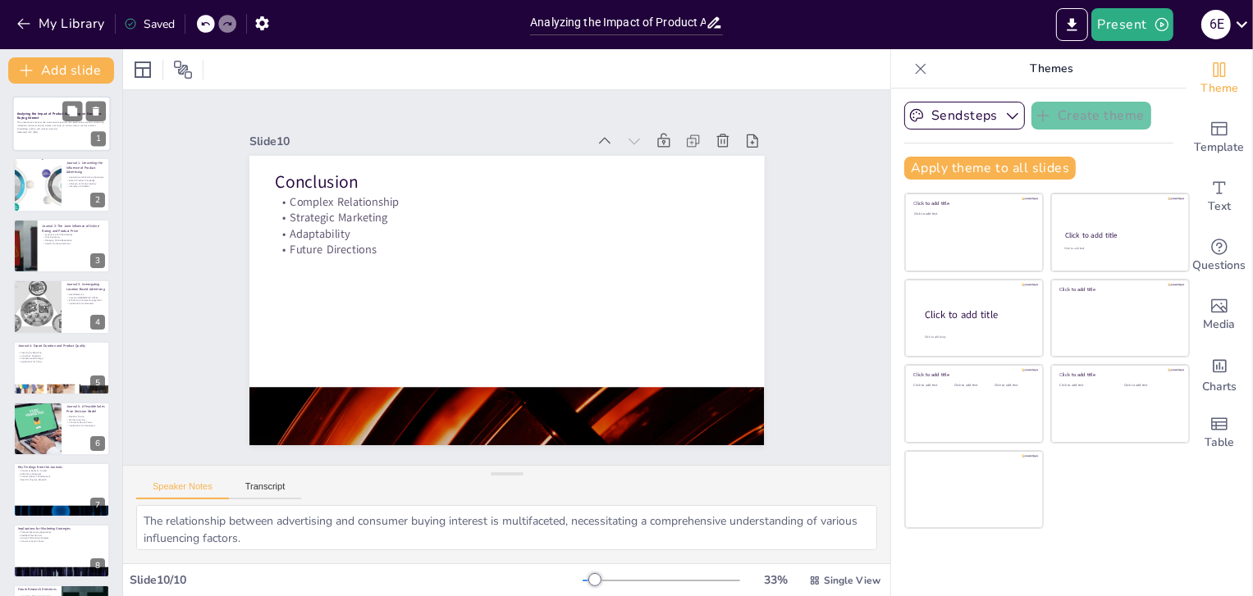
click at [61, 110] on div at bounding box center [61, 124] width 98 height 56
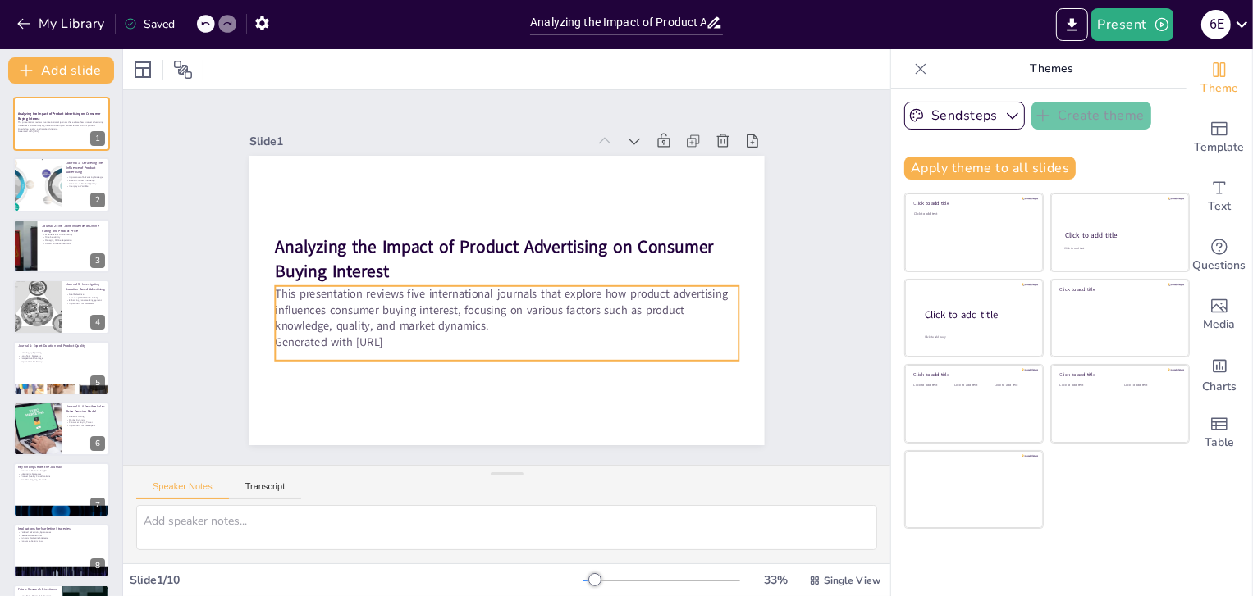
click at [409, 342] on p "Generated with [URL]" at bounding box center [506, 342] width 463 height 16
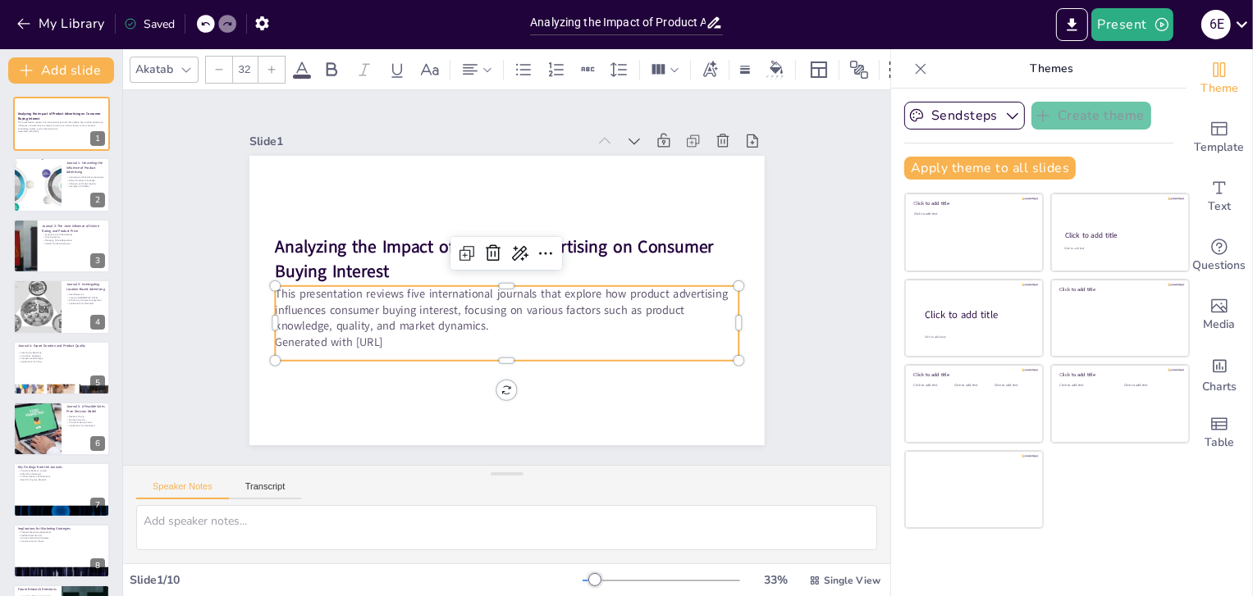
click at [409, 342] on p "Generated with [URL]" at bounding box center [506, 342] width 463 height 16
drag, startPoint x: 413, startPoint y: 341, endPoint x: 376, endPoint y: 340, distance: 37.8
click at [376, 340] on p "Generated with [URL]" at bounding box center [478, 341] width 430 height 203
click at [420, 346] on p "Generated with [URL]" at bounding box center [471, 337] width 409 height 245
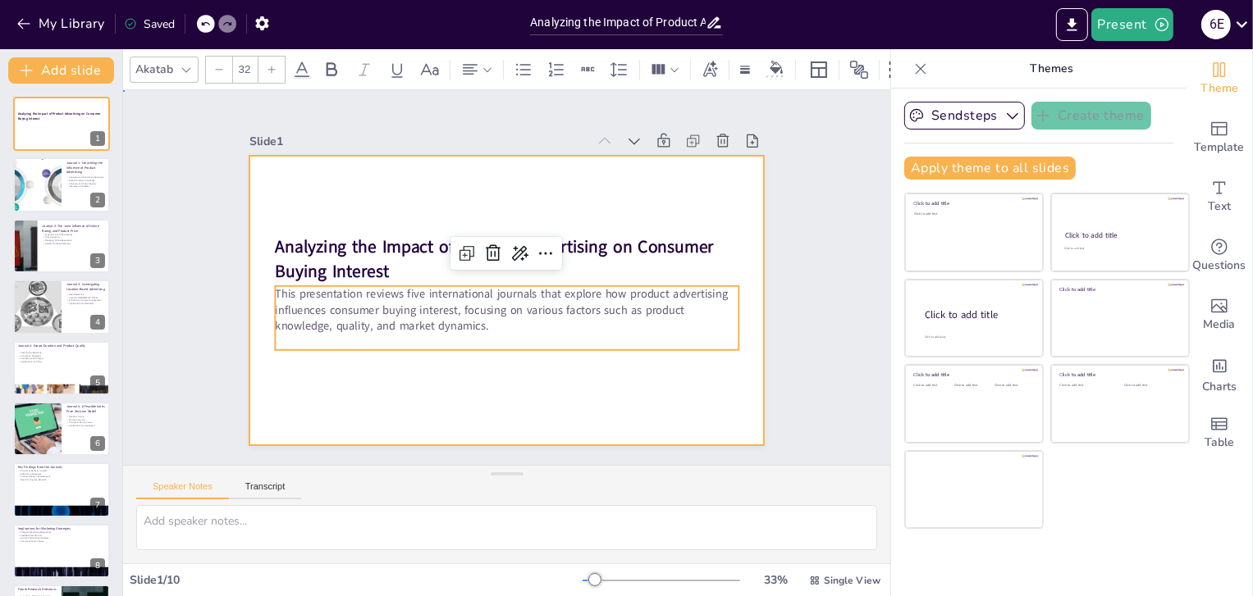
click at [431, 378] on div at bounding box center [506, 301] width 515 height 290
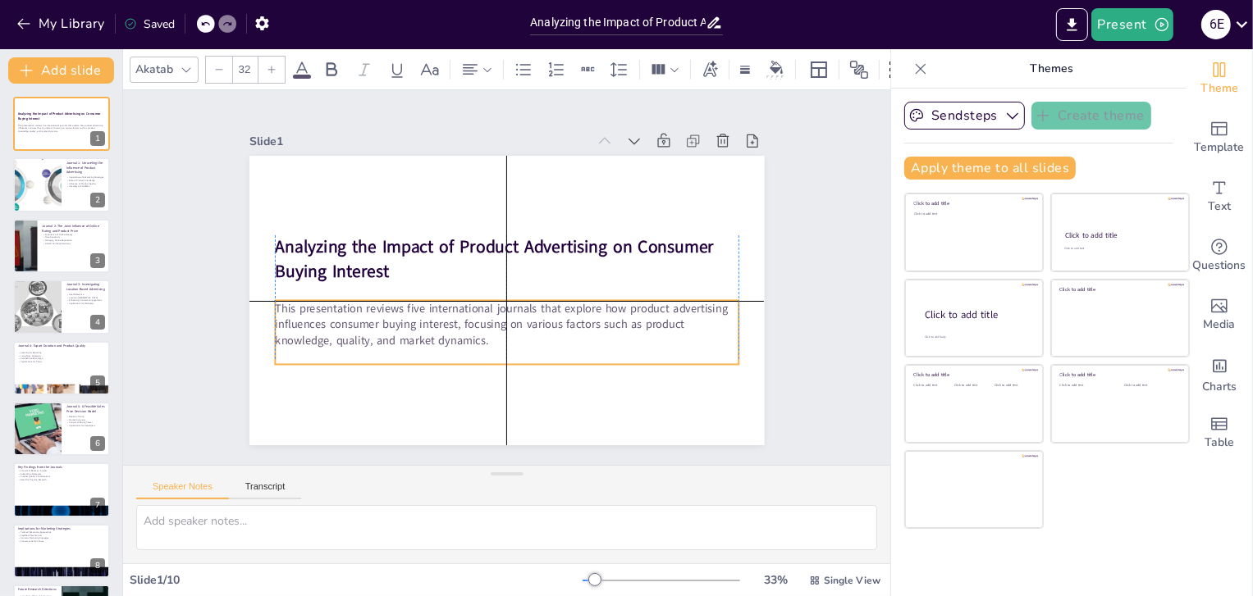
drag, startPoint x: 410, startPoint y: 300, endPoint x: 409, endPoint y: 309, distance: 9.1
click at [409, 309] on p "This presentation reviews five international journals that explore how product …" at bounding box center [506, 325] width 463 height 48
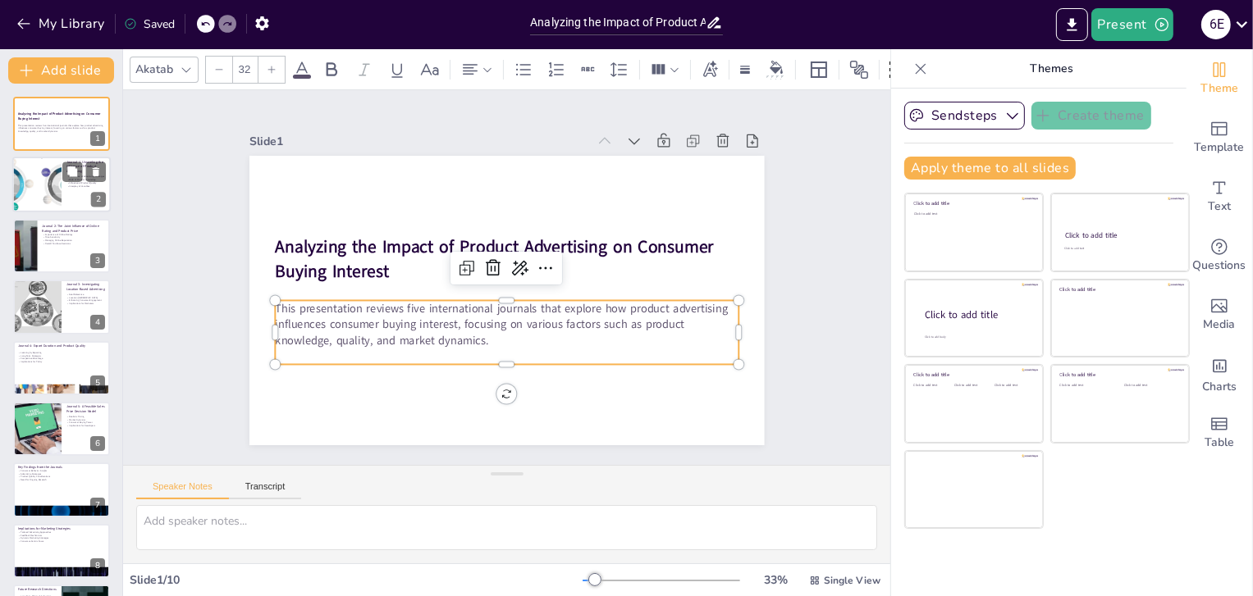
click at [59, 178] on div at bounding box center [36, 185] width 114 height 56
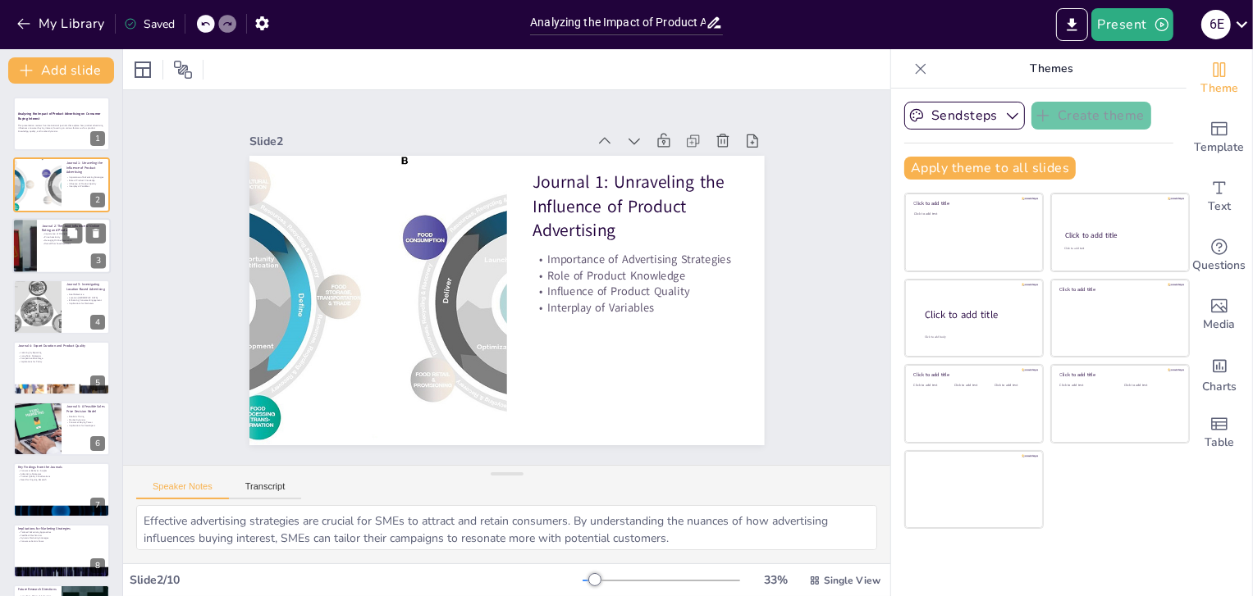
click at [58, 231] on p "Journal 2: The Joint Influence of Online Rating and Product Price" at bounding box center [74, 227] width 64 height 9
type textarea "Online ratings serve as a critical factor in consumer decision-making. Positive…"
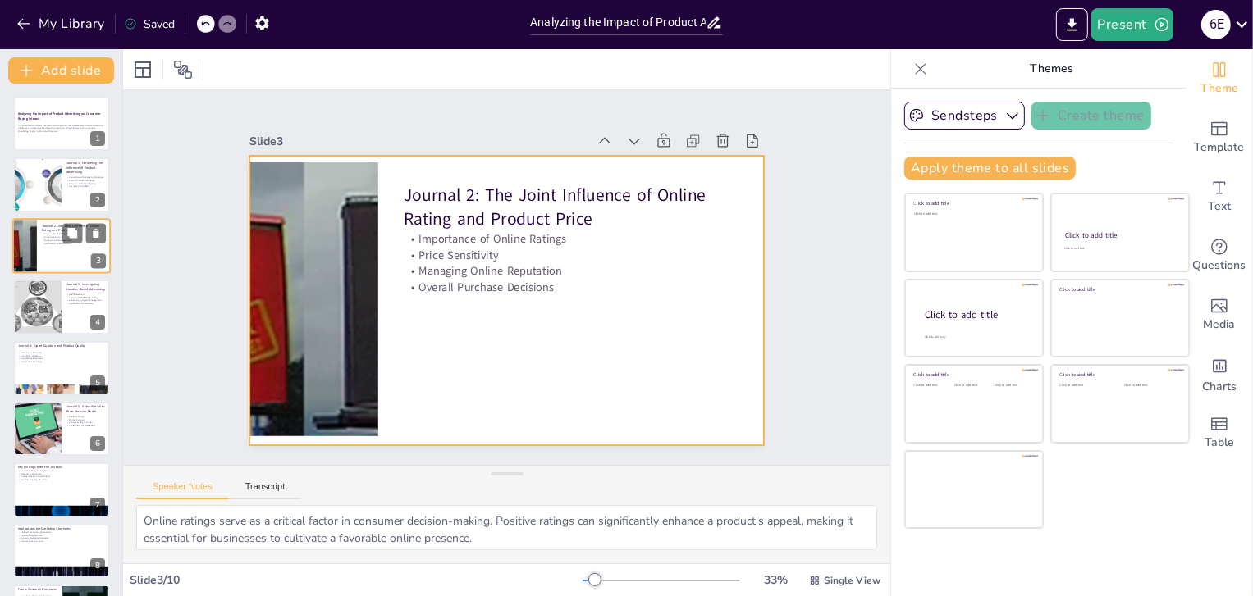
click at [48, 245] on div at bounding box center [61, 246] width 98 height 56
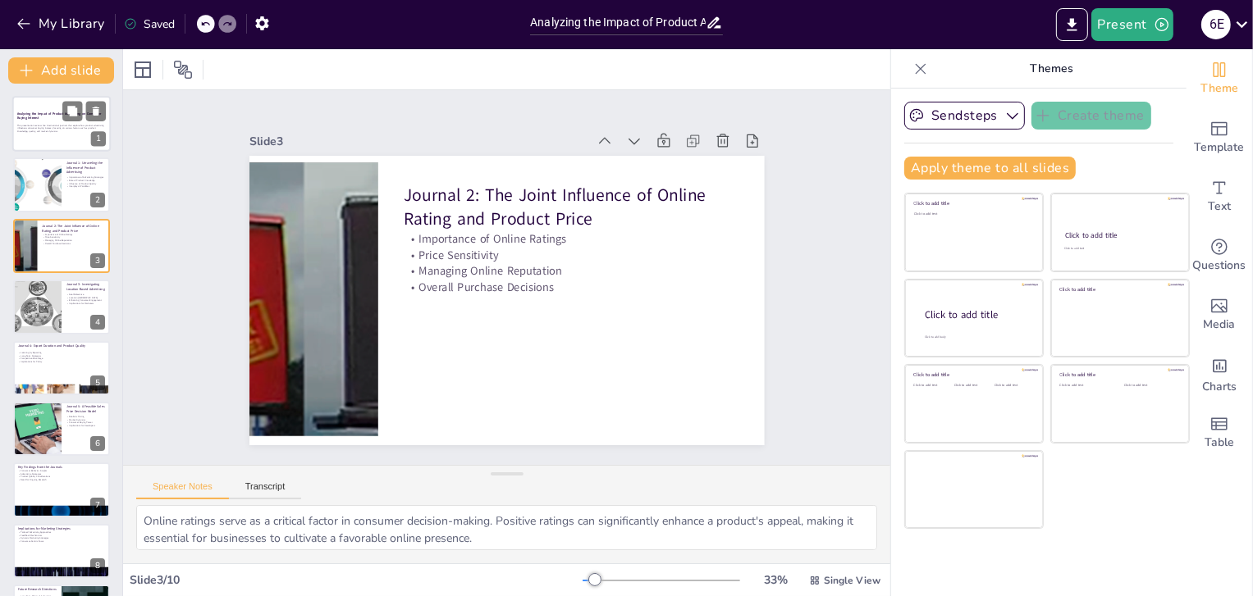
click at [39, 117] on p "Analyzing the Impact of Product Advertising on Consumer Buying Interest" at bounding box center [61, 116] width 89 height 9
